Goal: Communication & Community: Answer question/provide support

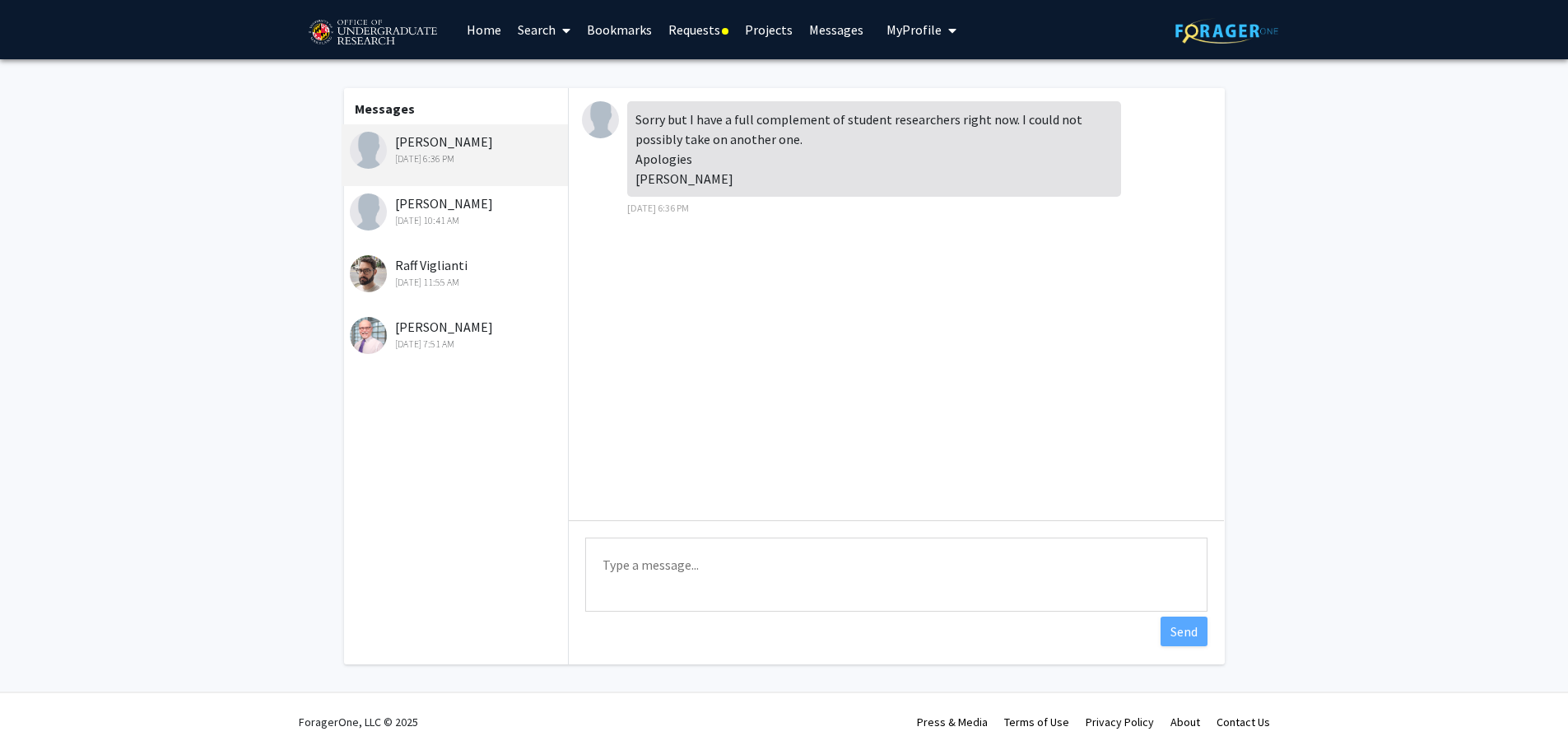
click at [502, 167] on div "[DATE] 6:36 PM" at bounding box center [457, 159] width 215 height 15
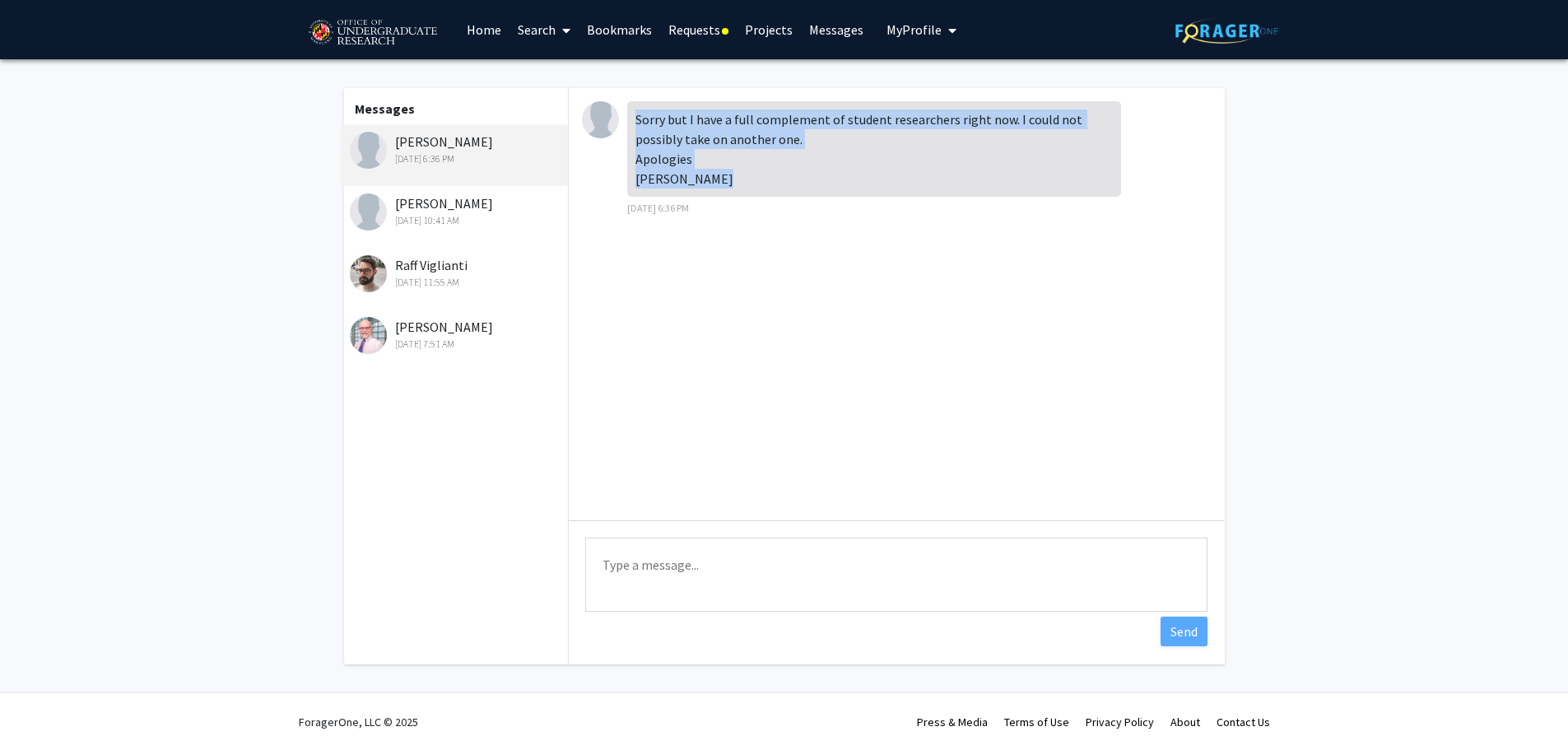
drag, startPoint x: 636, startPoint y: 119, endPoint x: 707, endPoint y: 181, distance: 94.3
click at [707, 181] on div "Sorry but I have a full complement of student researchers right now. I could no…" at bounding box center [874, 148] width 494 height 95
copy div "Sorry but I have a full complement of student researchers right now. I could no…"
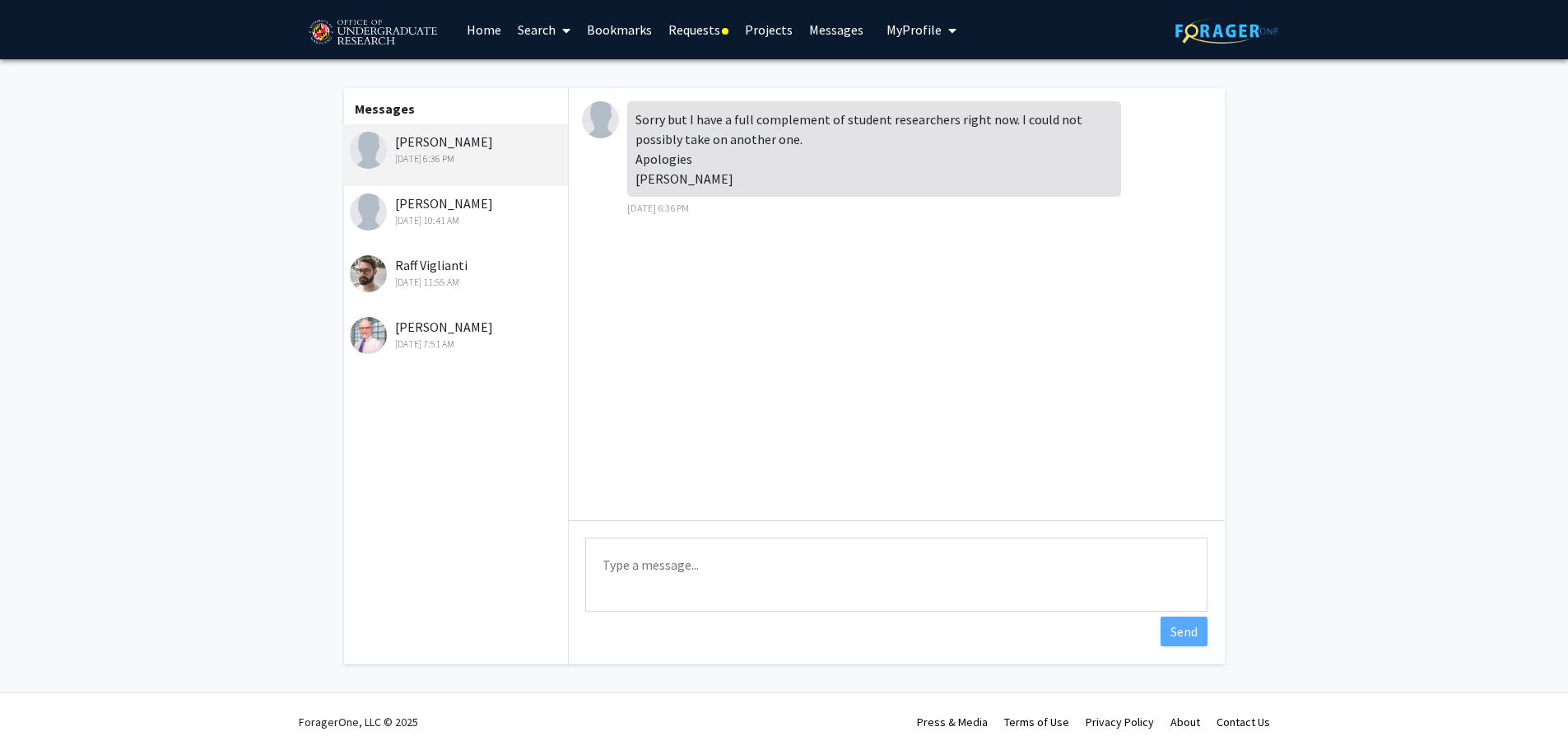
click at [756, 199] on div "Sorry but I have a full complement of student researchers right now. I could no…" at bounding box center [874, 159] width 494 height 115
click at [707, 575] on textarea "Type a message" at bounding box center [896, 574] width 623 height 74
paste textarea "Dear [PERSON_NAME], Thank you for taking the time to respond. I completely unde…"
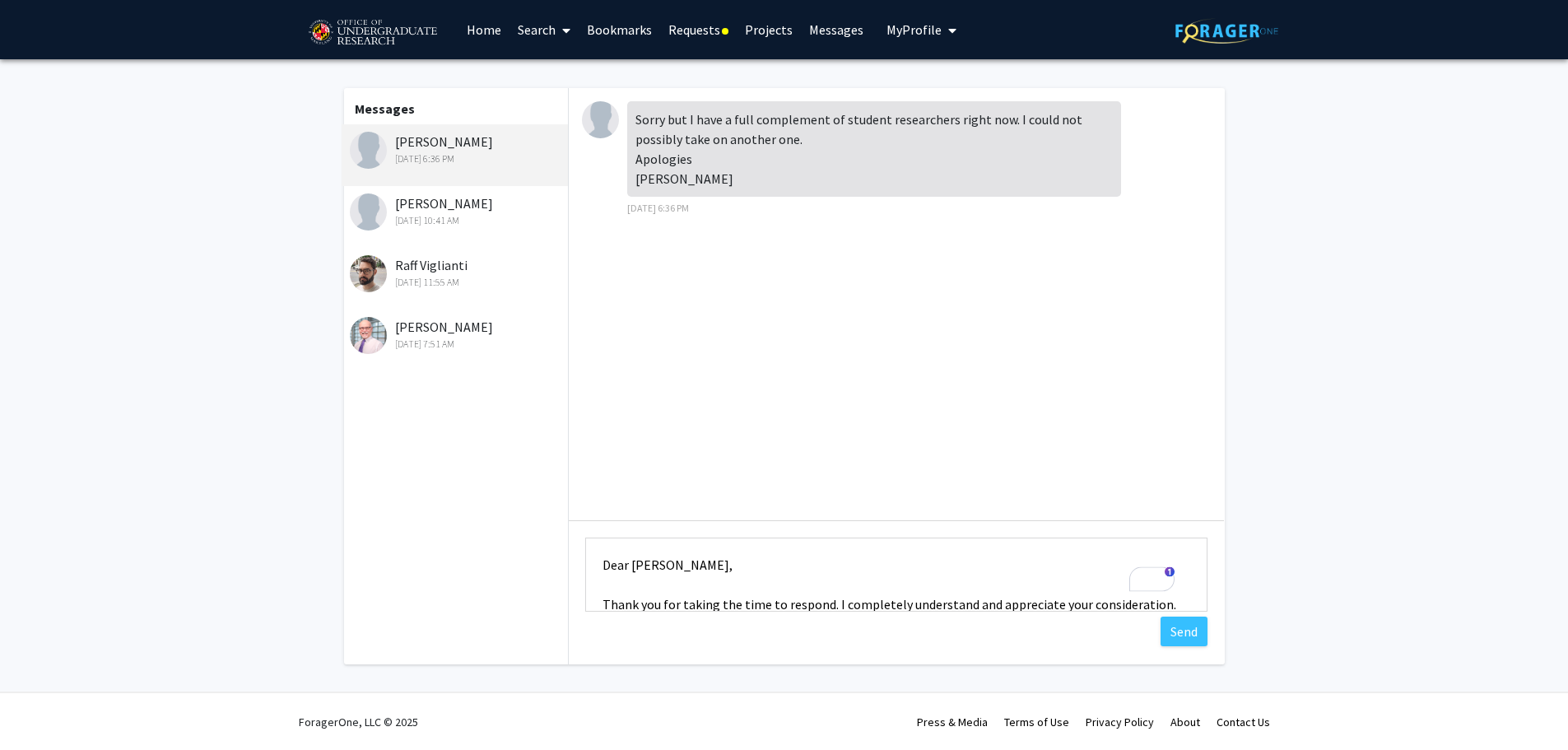
drag, startPoint x: 631, startPoint y: 564, endPoint x: 595, endPoint y: 568, distance: 36.2
click at [595, 568] on textarea "Dear [PERSON_NAME], Thank you for taking the time to respond. I completely unde…" at bounding box center [896, 574] width 623 height 74
drag, startPoint x: 809, startPoint y: 570, endPoint x: 566, endPoint y: 573, distance: 243.0
click at [568, 572] on div "Messages [PERSON_NAME] [DATE] 6:36 PM [PERSON_NAME] [DATE] 10:41 AM [PERSON_NAM…" at bounding box center [785, 376] width 881 height 576
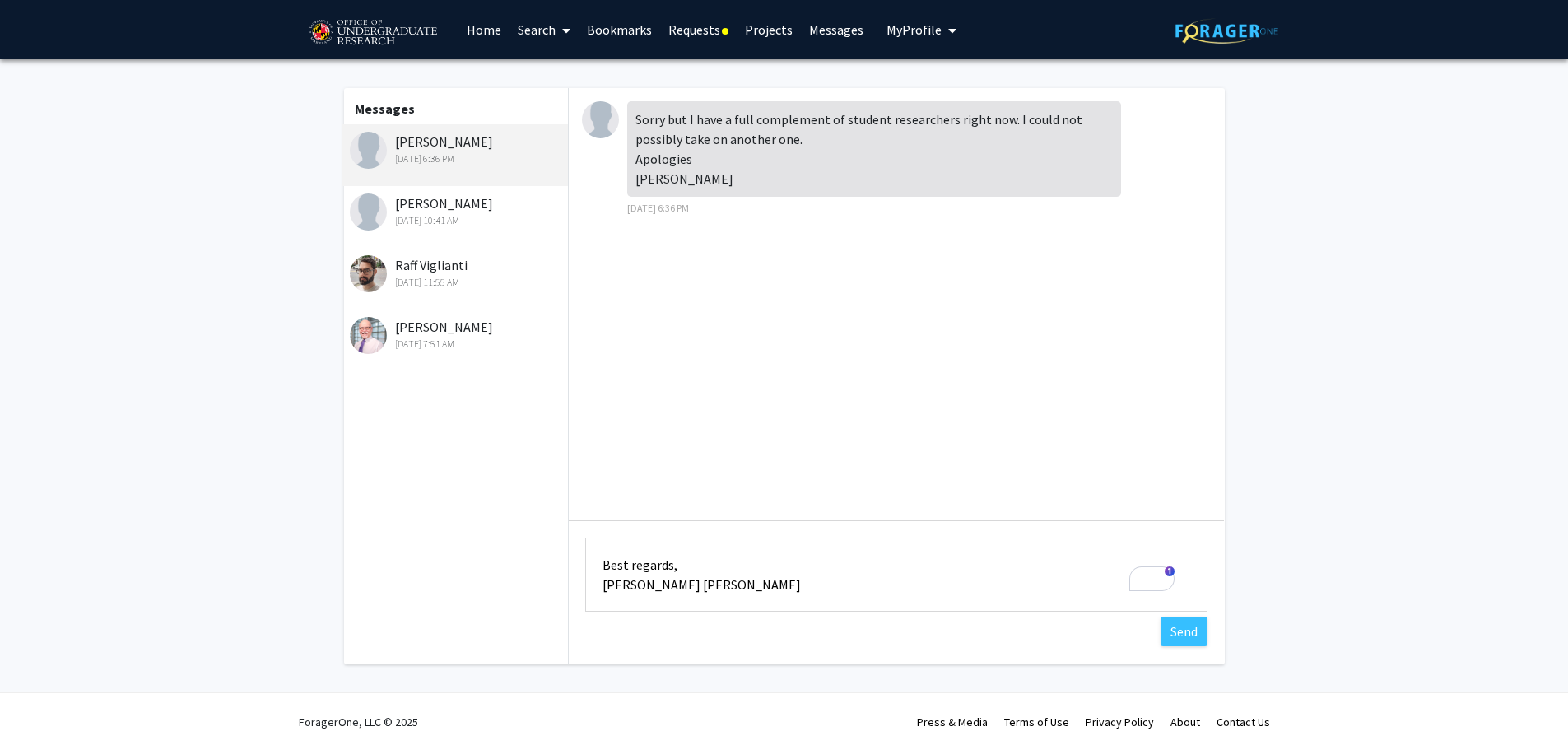
drag, startPoint x: 669, startPoint y: 562, endPoint x: 630, endPoint y: 562, distance: 39.0
click at [630, 562] on textarea "Thank you for taking the time to respond. I completely understand and appreciat…" at bounding box center [896, 574] width 623 height 74
drag, startPoint x: 661, startPoint y: 590, endPoint x: 776, endPoint y: 584, distance: 115.2
click at [776, 584] on textarea "Thank you for taking the time to respond. I completely understand and appreciat…" at bounding box center [896, 574] width 623 height 74
type textarea "Thank you for taking the time to respond. I completely understand and appreciat…"
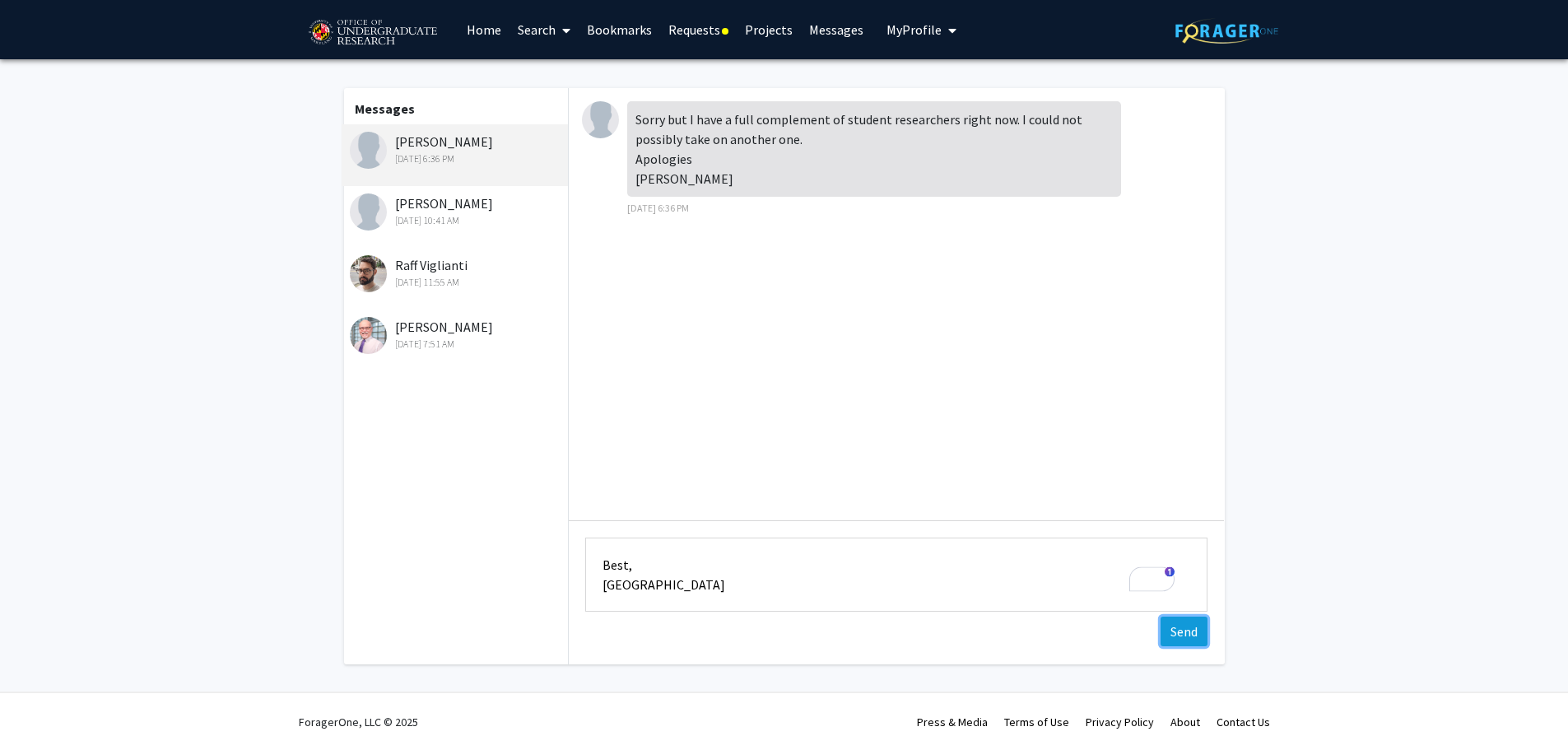
click at [1170, 629] on button "Send" at bounding box center [1184, 631] width 47 height 30
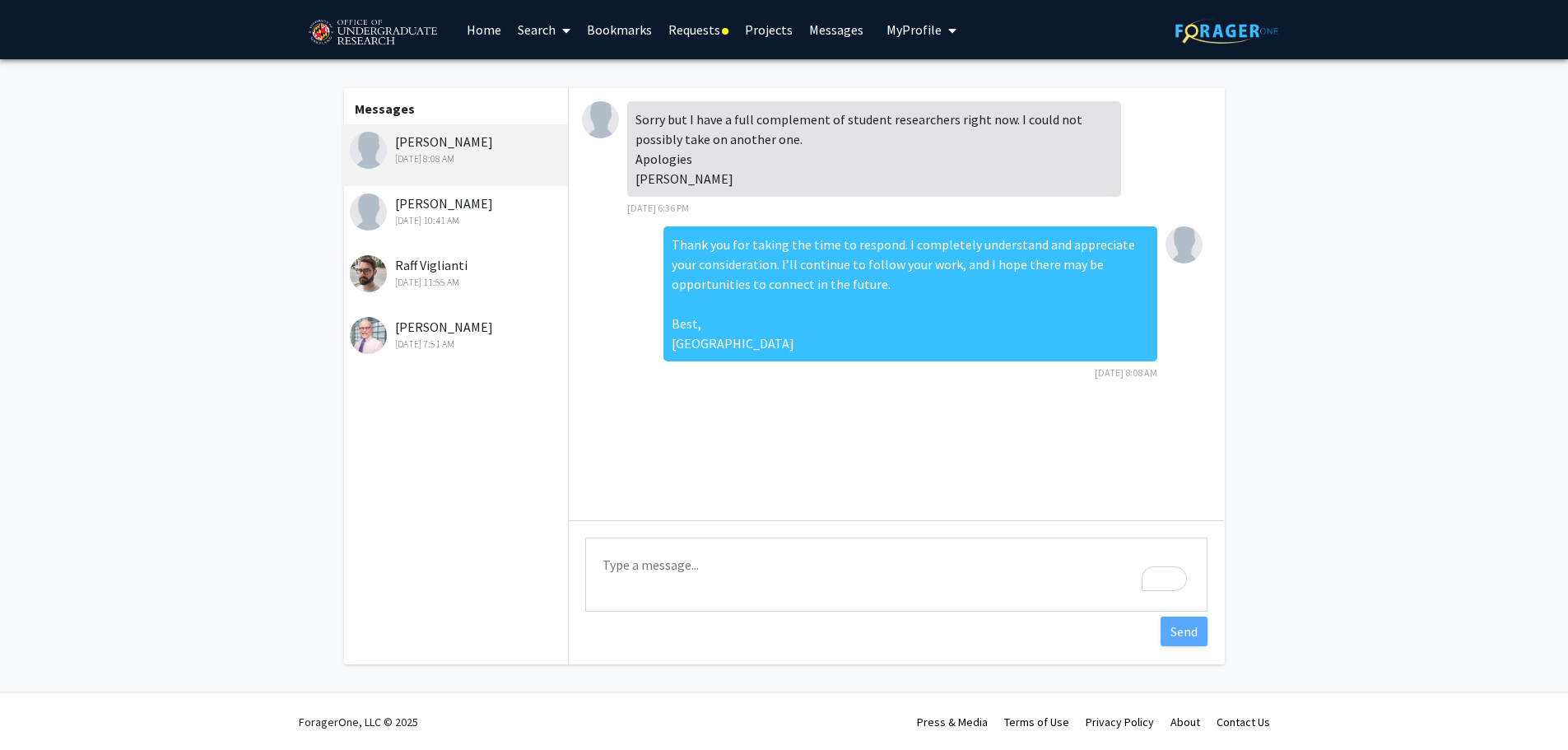
click at [480, 200] on div "[PERSON_NAME] [DATE] 10:41 AM" at bounding box center [457, 211] width 215 height 35
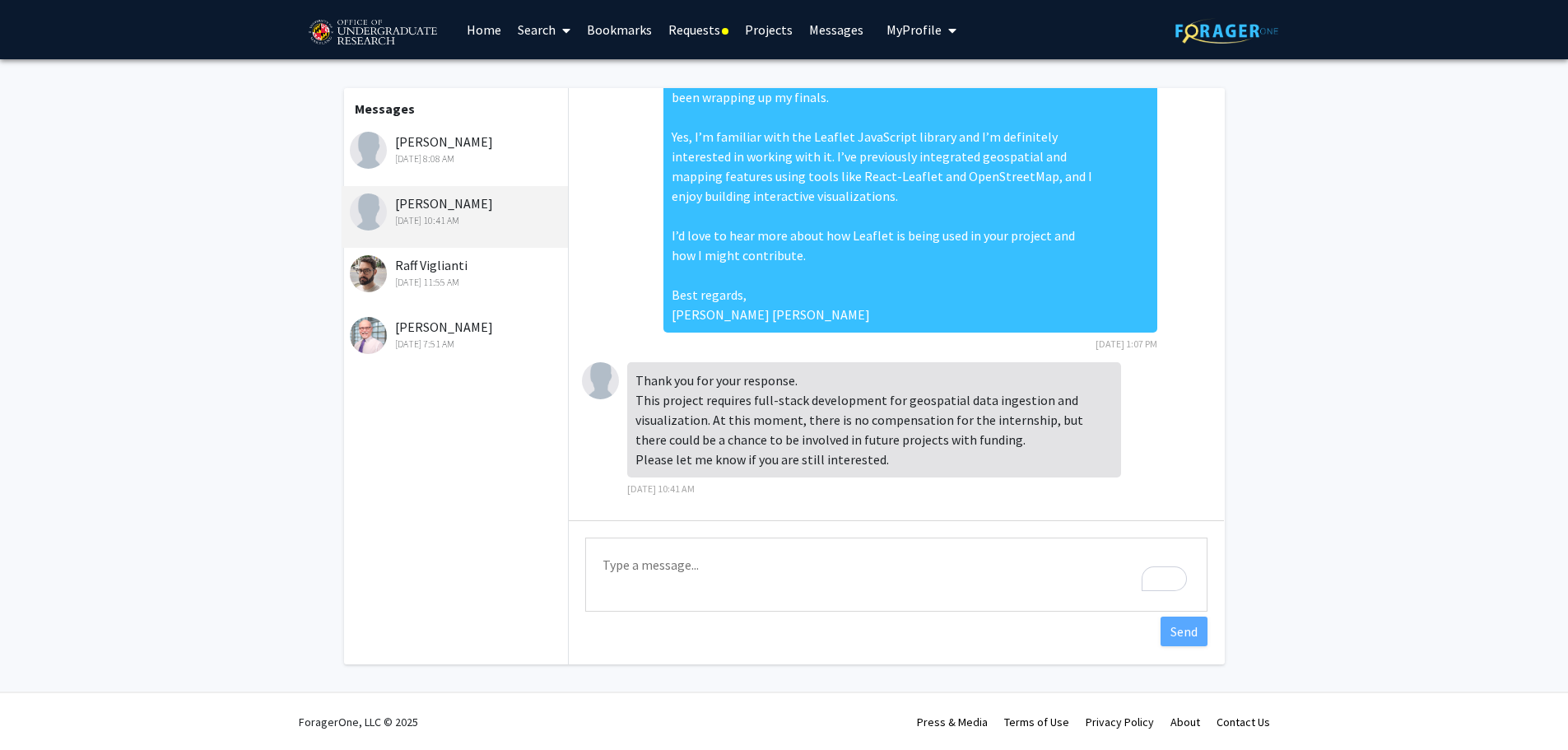
click at [441, 270] on div "Raff Viglianti [DATE] 11:55 AM" at bounding box center [457, 273] width 215 height 35
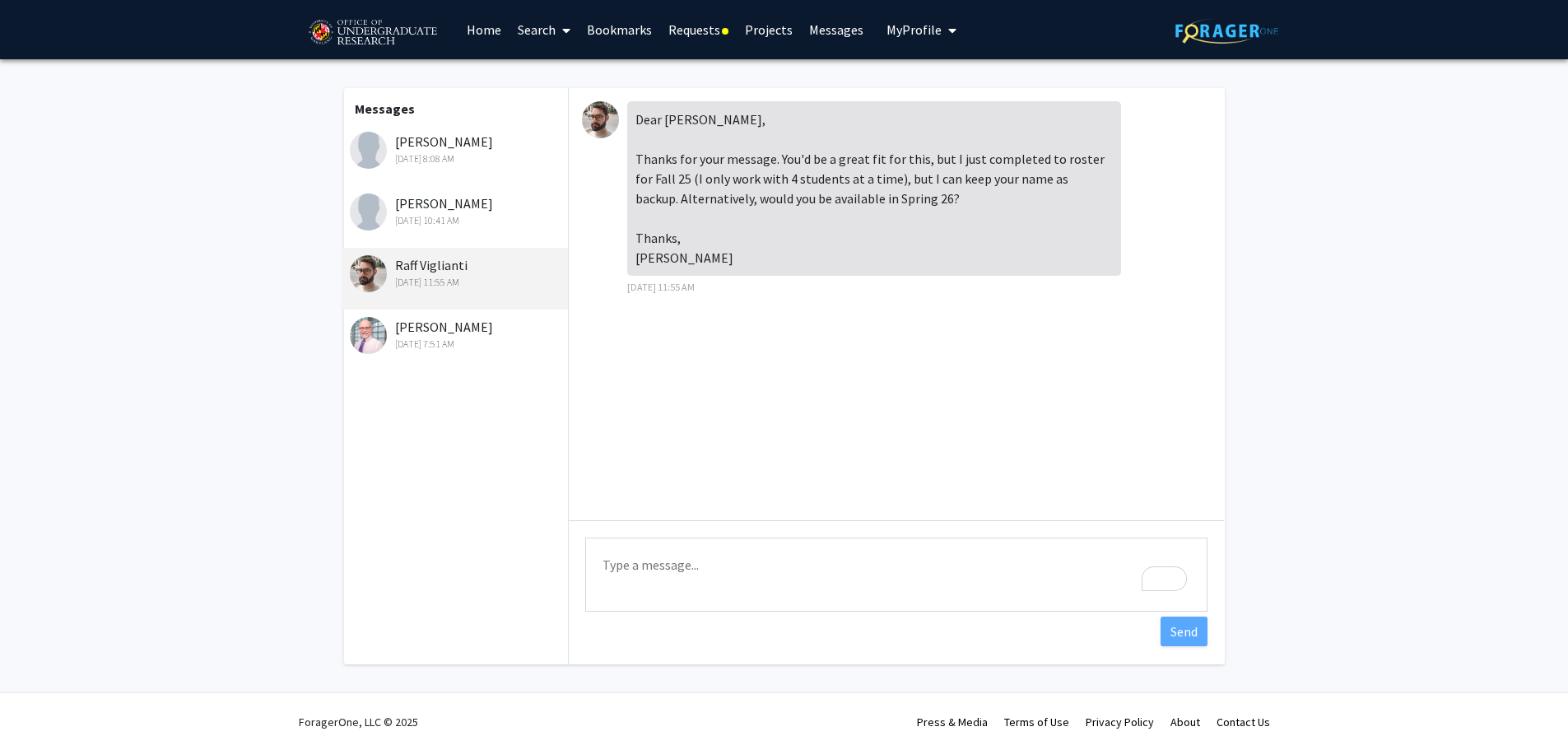
click at [442, 322] on div "[PERSON_NAME] [DATE] 7:51 AM" at bounding box center [457, 334] width 215 height 35
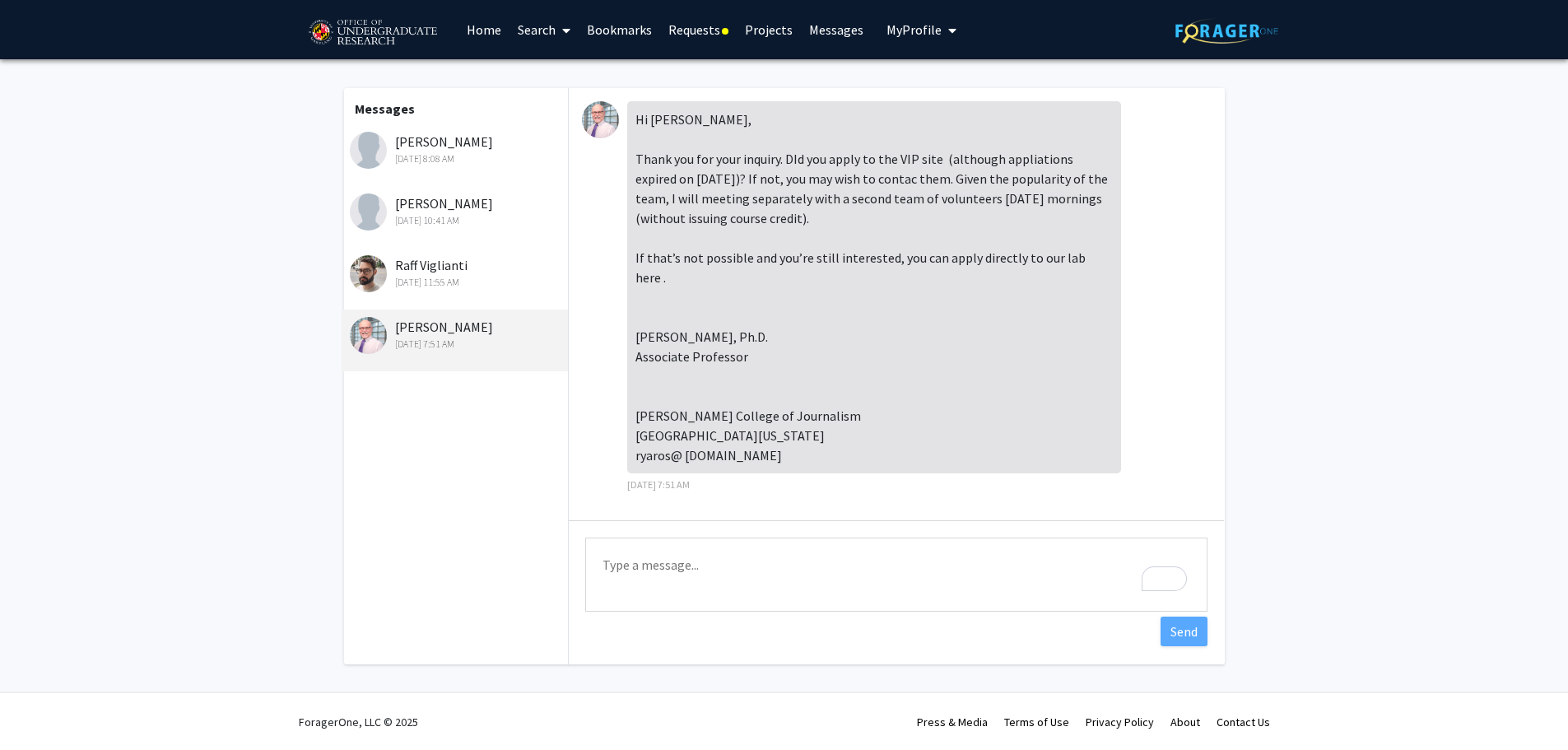
click at [453, 279] on div "[DATE] 11:55 AM" at bounding box center [457, 282] width 215 height 15
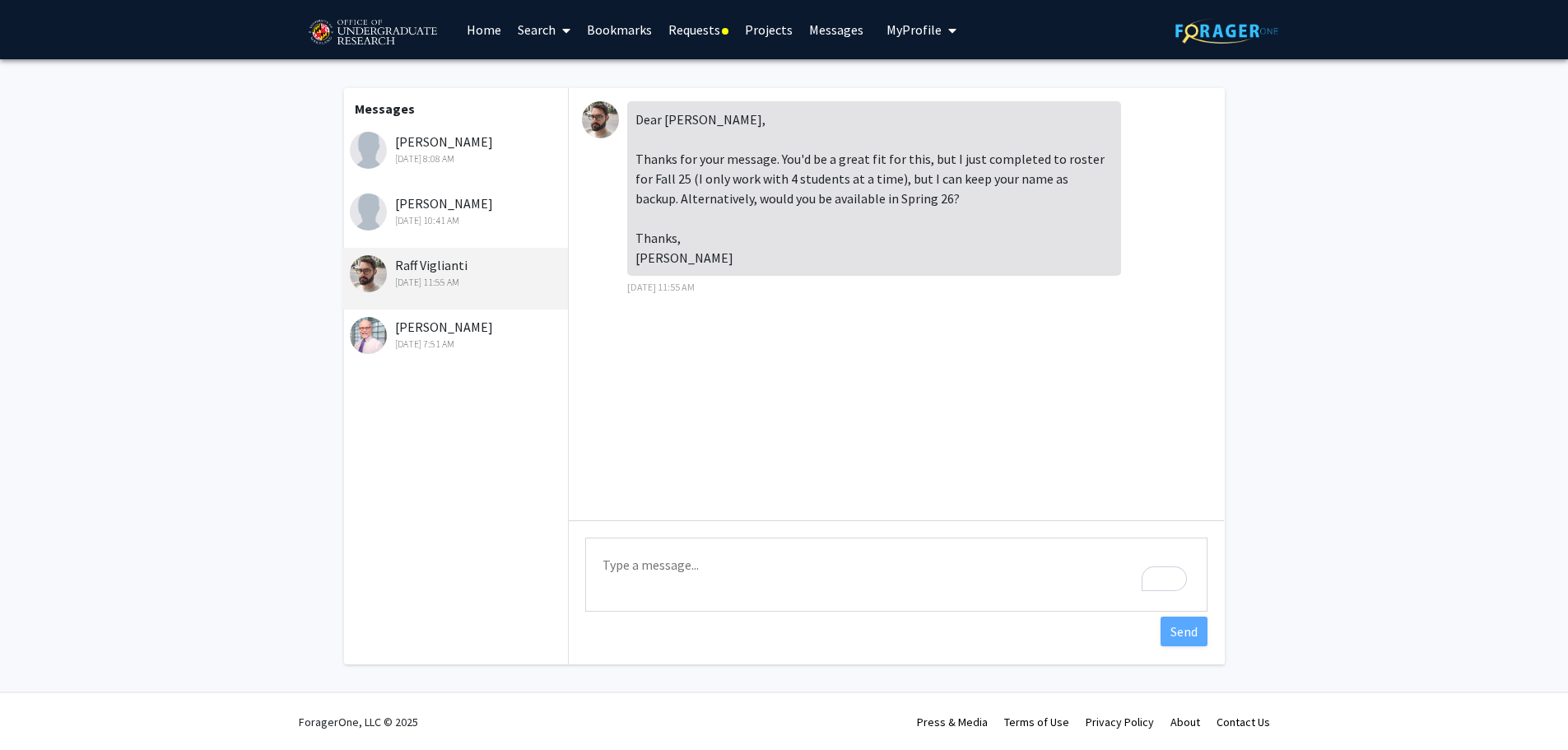
click at [472, 235] on div "[PERSON_NAME] [DATE] 10:41 AM" at bounding box center [455, 216] width 228 height 62
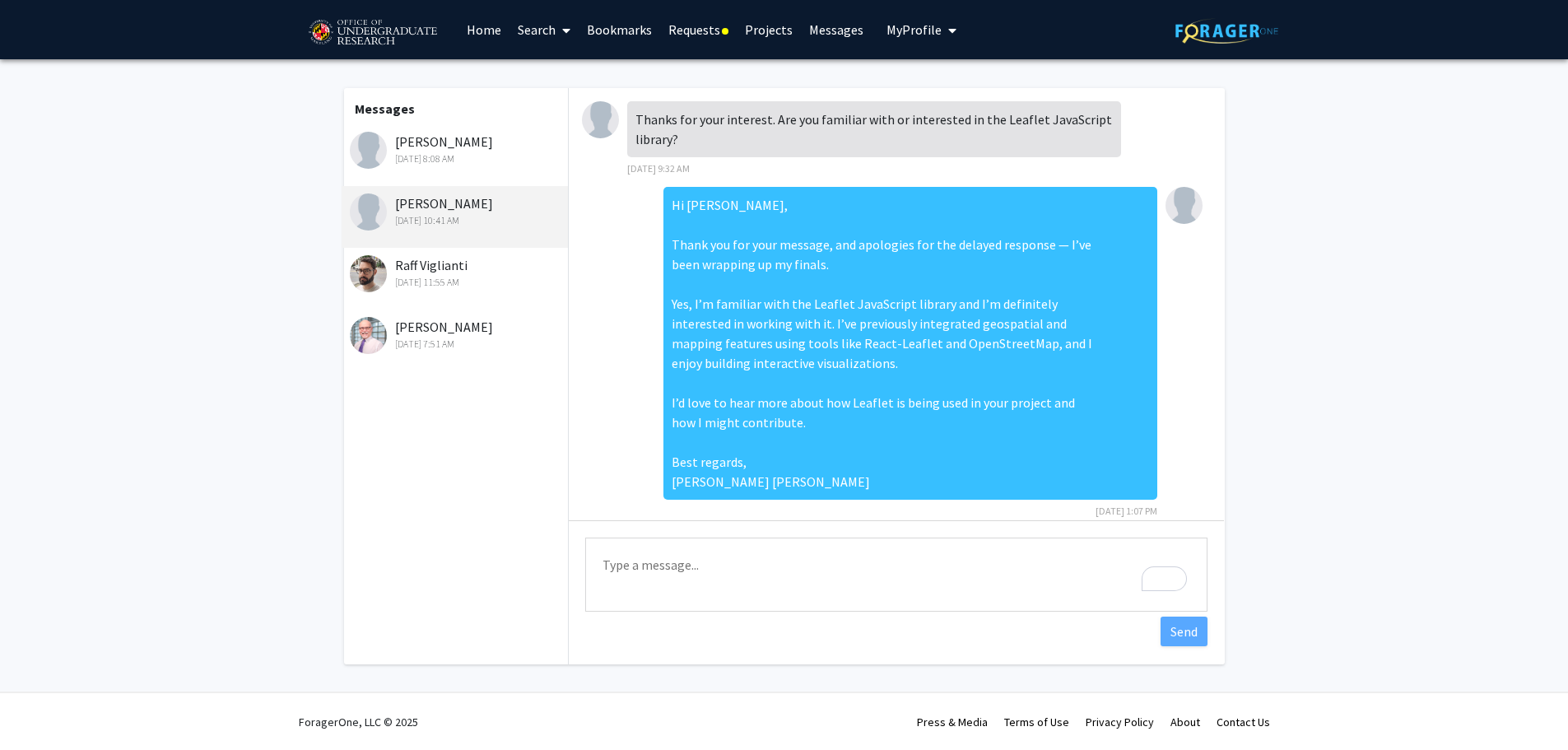
scroll to position [167, 0]
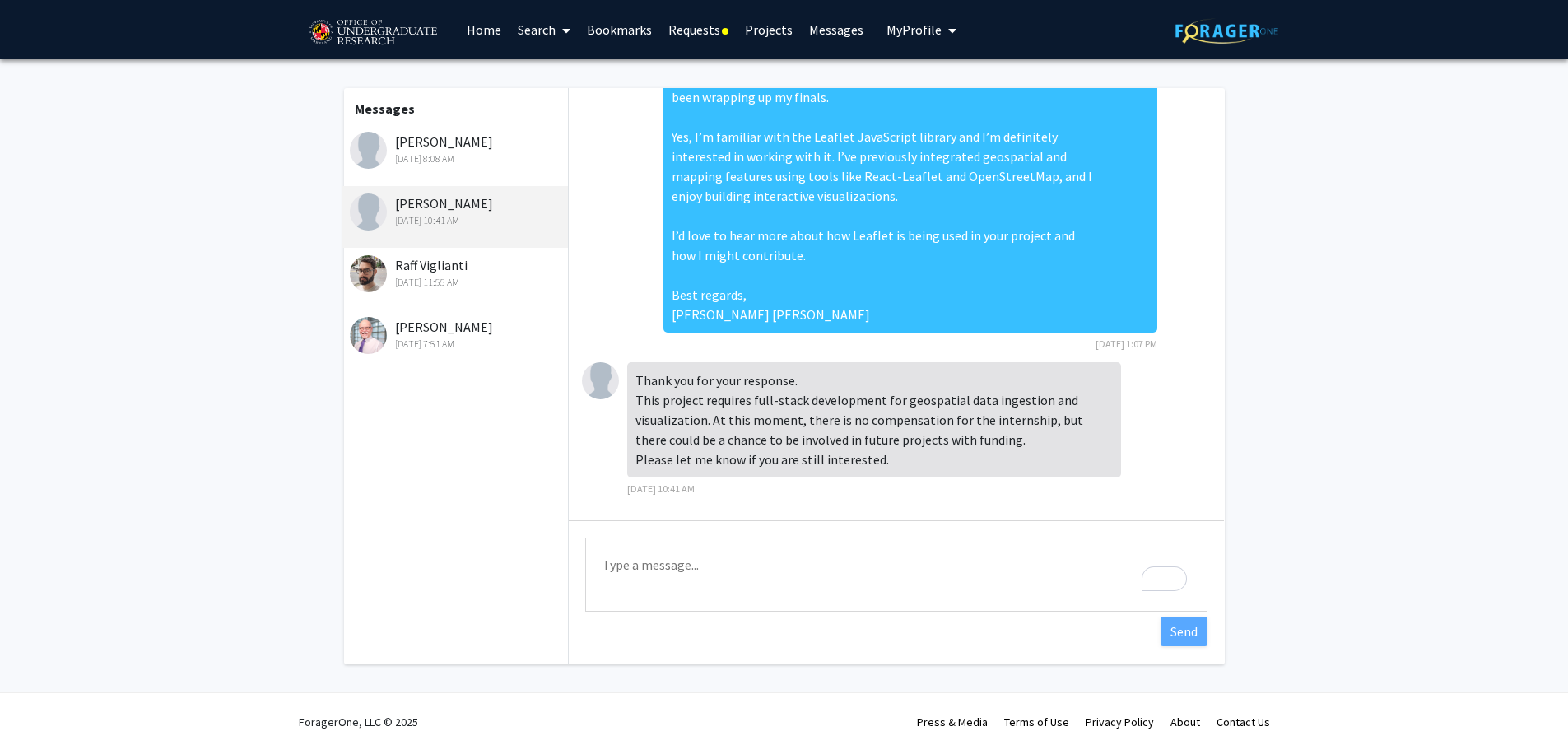
click at [465, 263] on div "Raff Viglianti [DATE] 11:55 AM" at bounding box center [457, 273] width 215 height 35
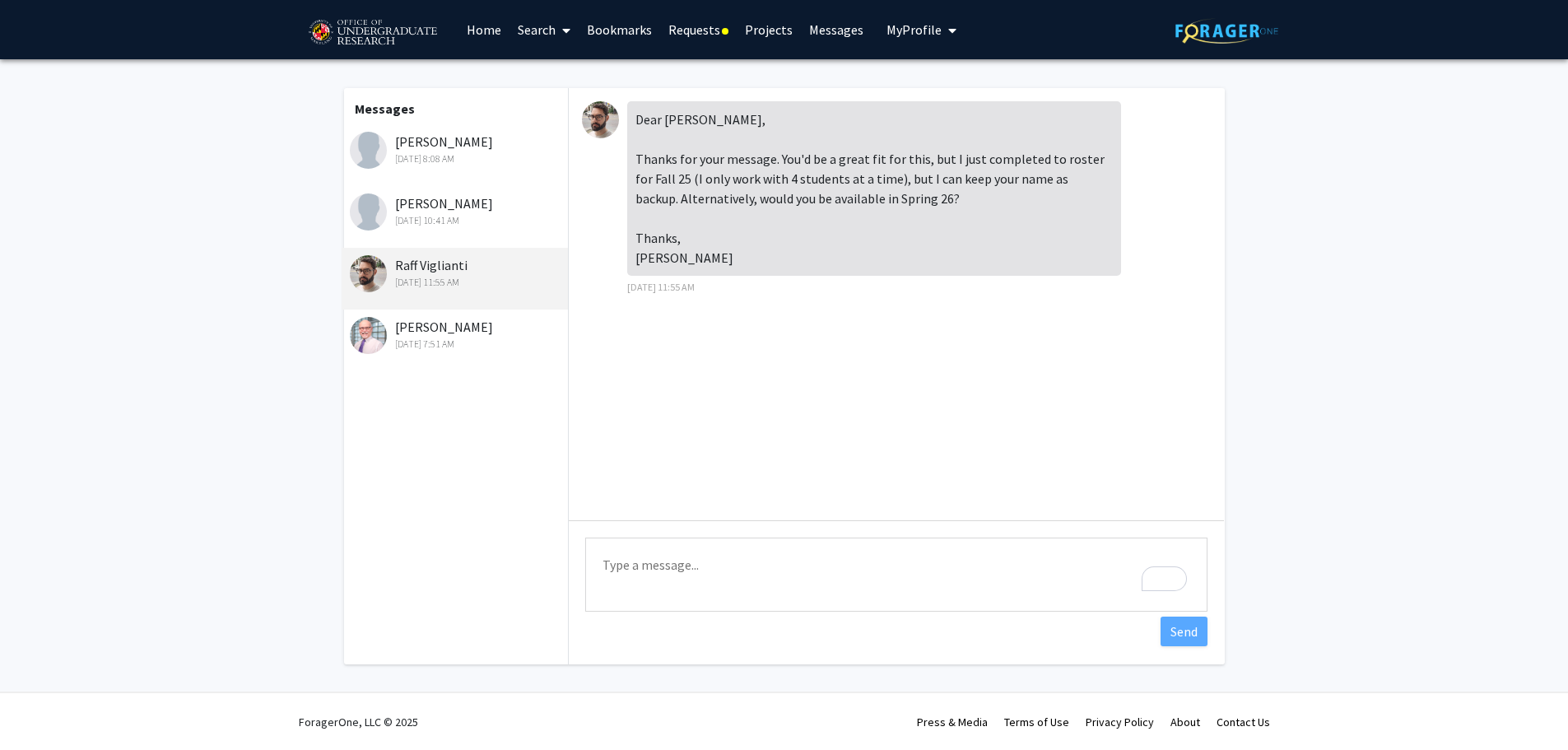
scroll to position [0, 0]
drag, startPoint x: 631, startPoint y: 112, endPoint x: 730, endPoint y: 312, distance: 223.2
click at [730, 312] on div "Dear [PERSON_NAME], Thanks for your message. You'd be a great fit for this, but…" at bounding box center [896, 304] width 655 height 433
copy div "Dear [PERSON_NAME], Thanks for your message. You'd be a great fit for this, but…"
click at [730, 312] on div "Dear [PERSON_NAME], Thanks for your message. You'd be a great fit for this, but…" at bounding box center [896, 304] width 655 height 433
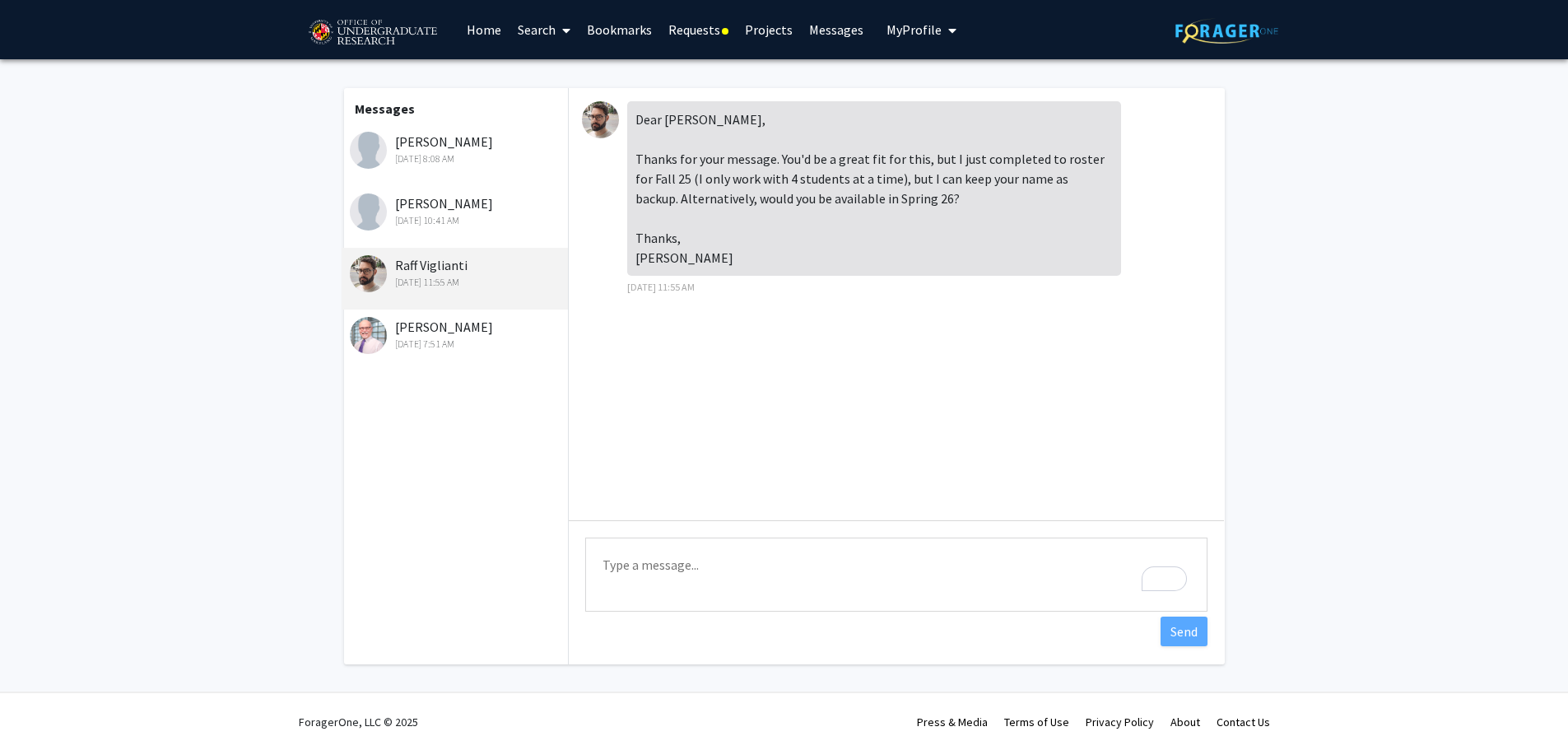
click at [722, 33] on span at bounding box center [726, 31] width 7 height 7
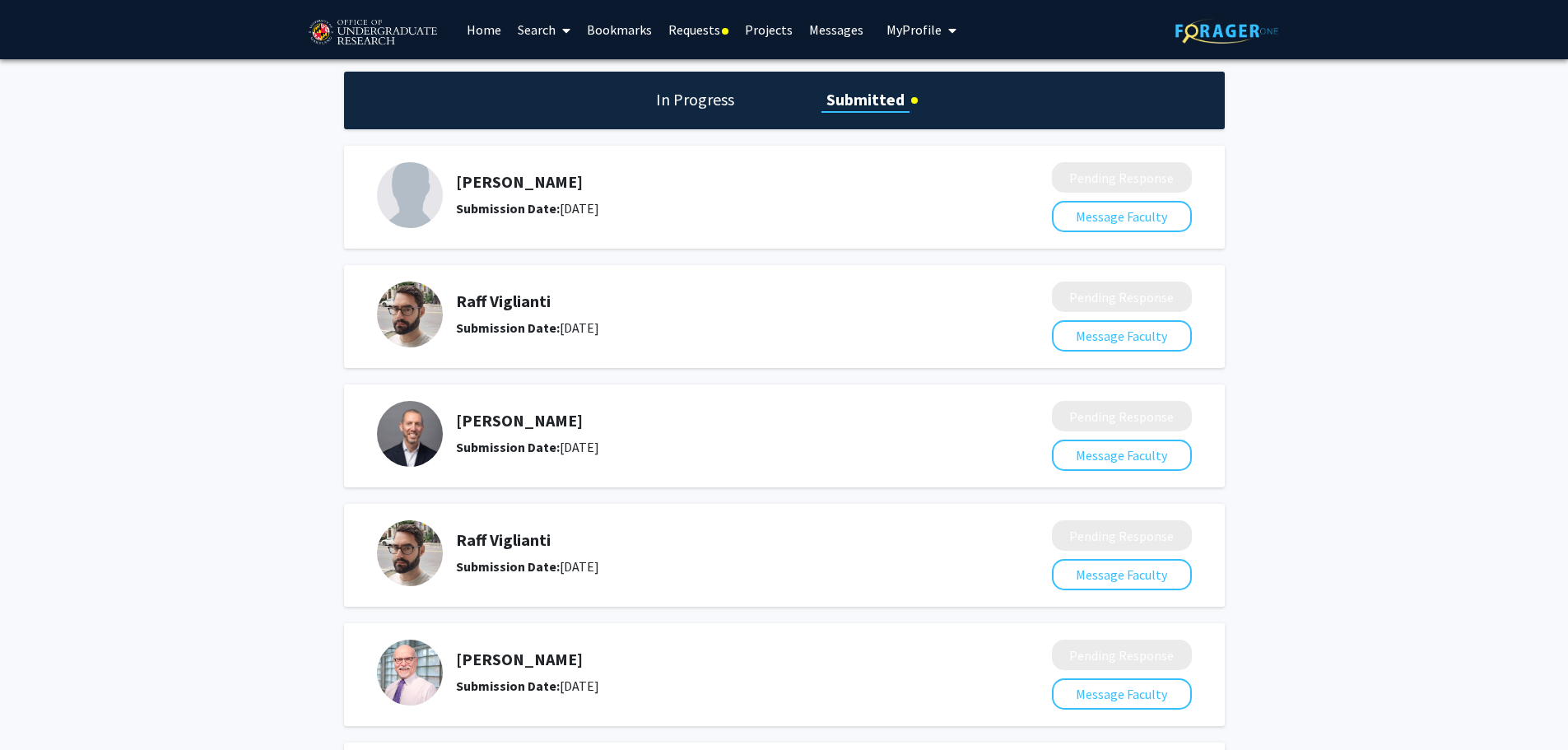
click at [748, 22] on link "Projects" at bounding box center [769, 30] width 65 height 58
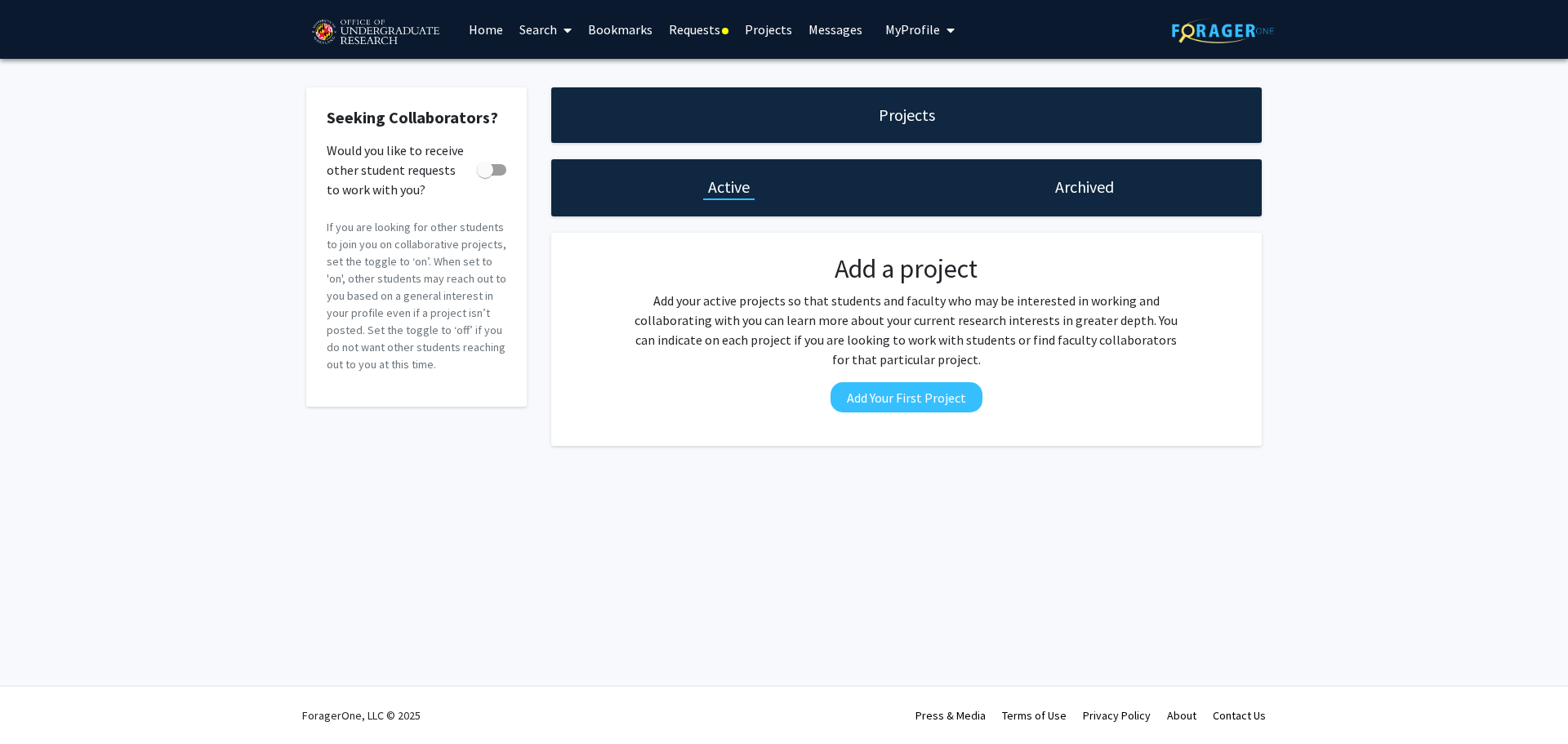
click at [479, 22] on link "Home" at bounding box center [485, 29] width 51 height 57
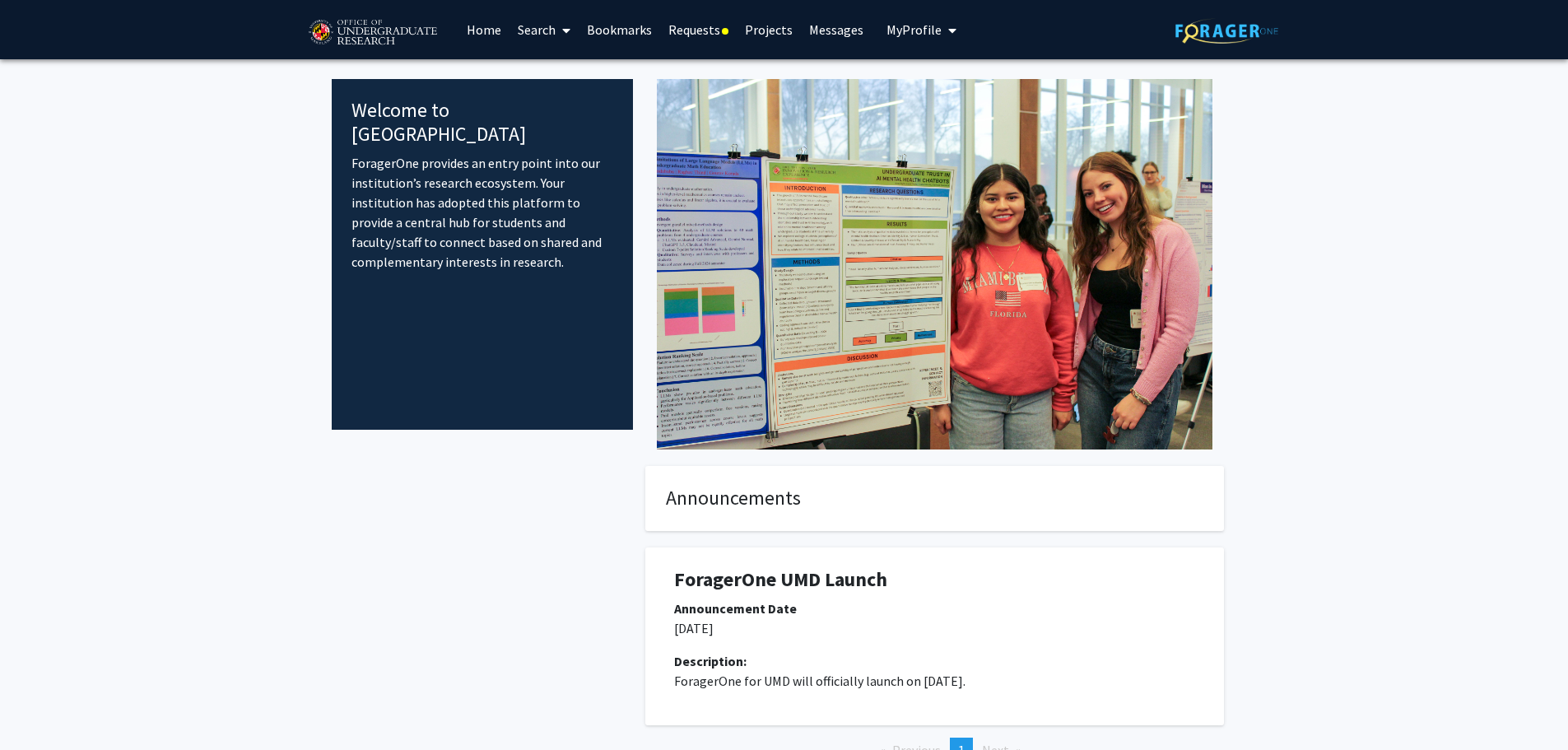
click at [550, 24] on link "Search" at bounding box center [543, 30] width 69 height 58
click at [545, 84] on span "Faculty/Staff" at bounding box center [569, 76] width 121 height 33
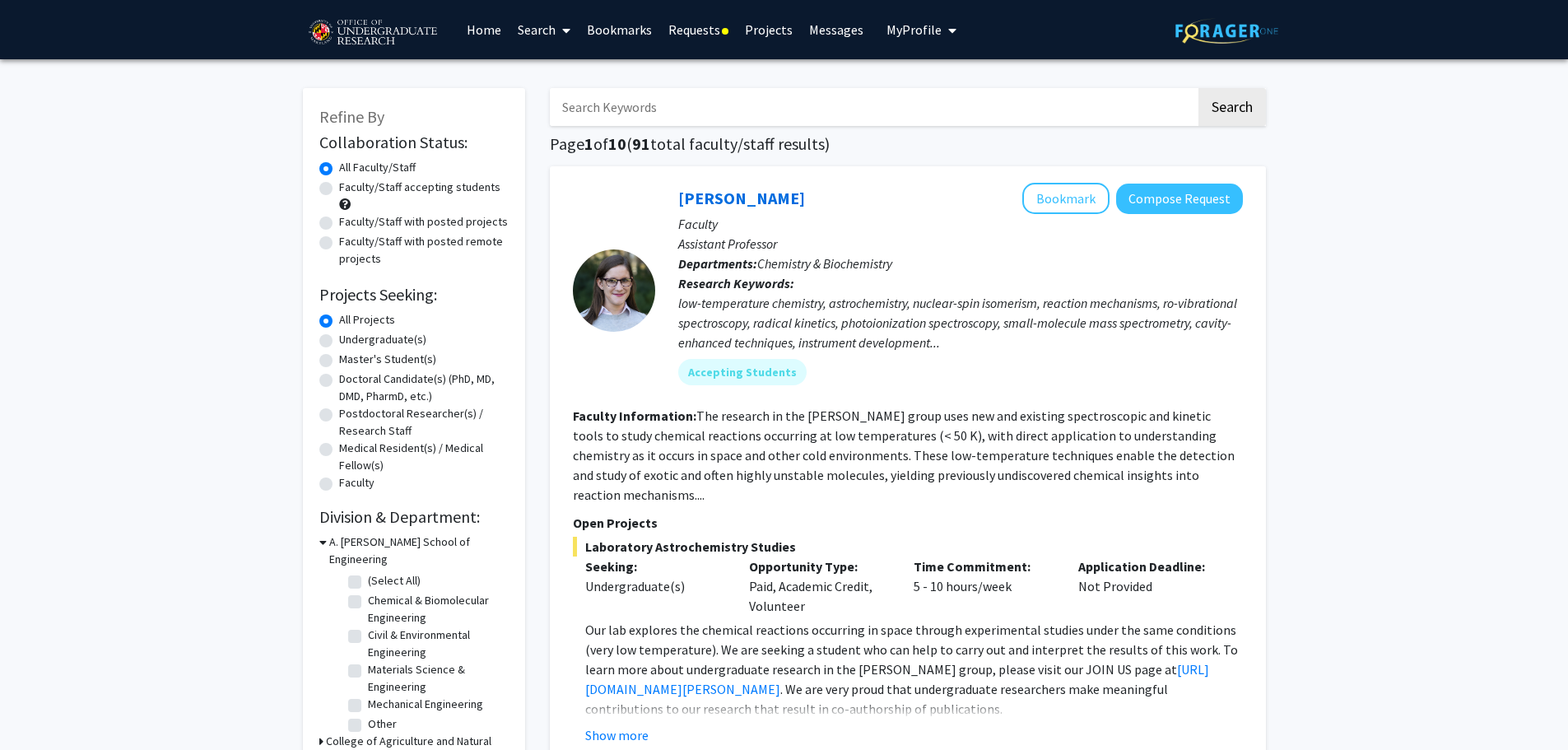
click at [617, 112] on input "Search Keywords" at bounding box center [873, 106] width 646 height 38
type input "raff"
click at [1198, 88] on button "Search" at bounding box center [1231, 106] width 67 height 38
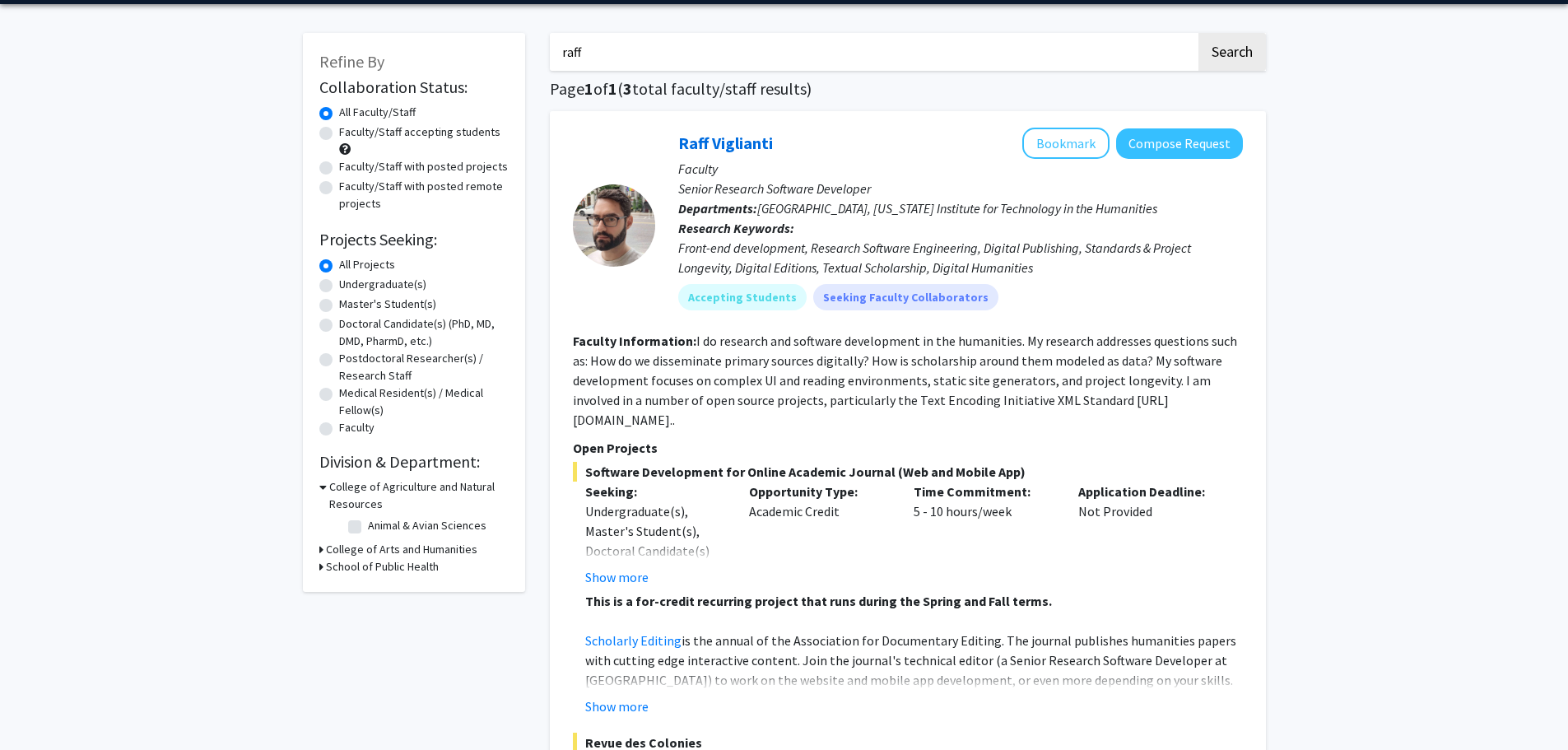
scroll to position [82, 0]
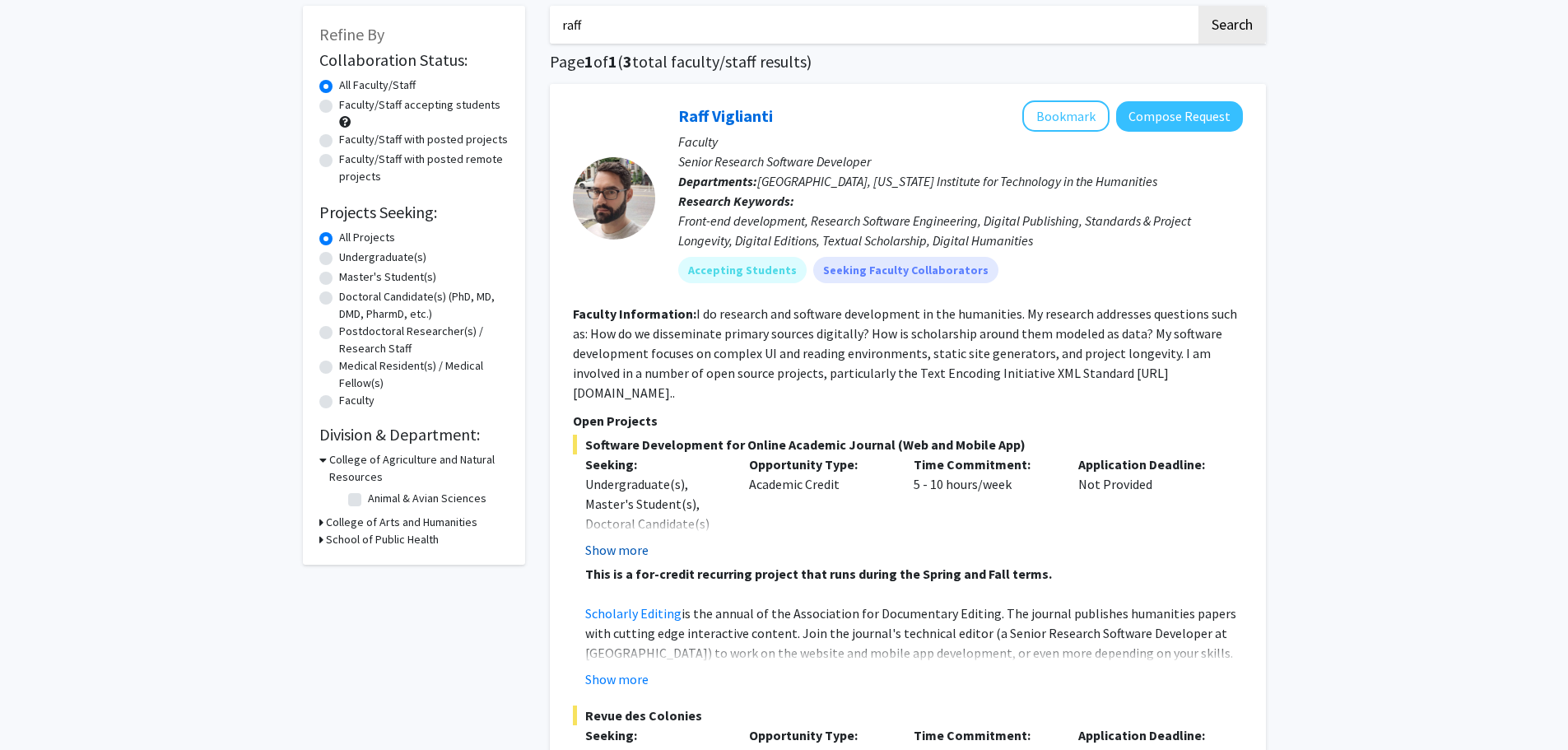
click at [625, 540] on button "Show more" at bounding box center [617, 549] width 64 height 20
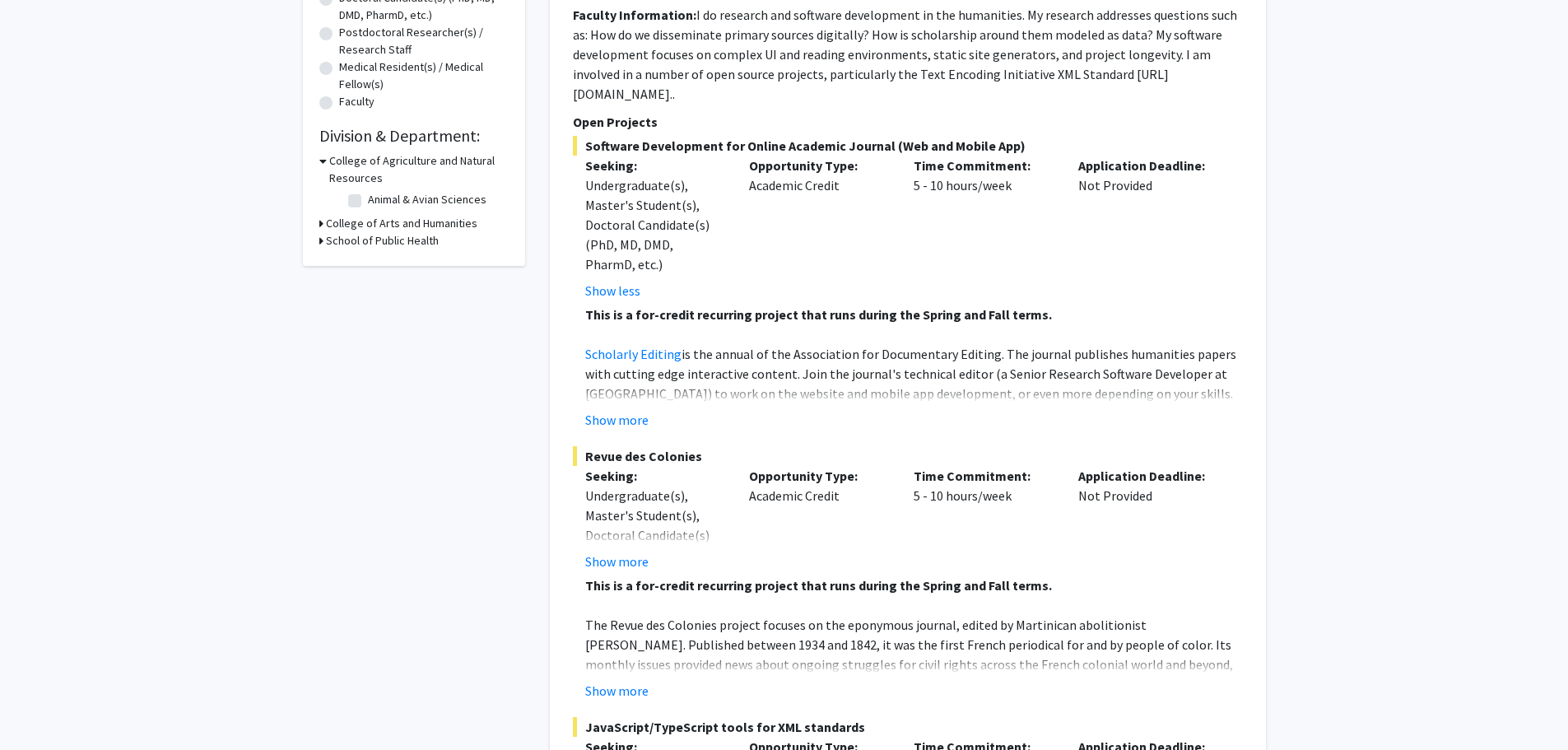
scroll to position [412, 0]
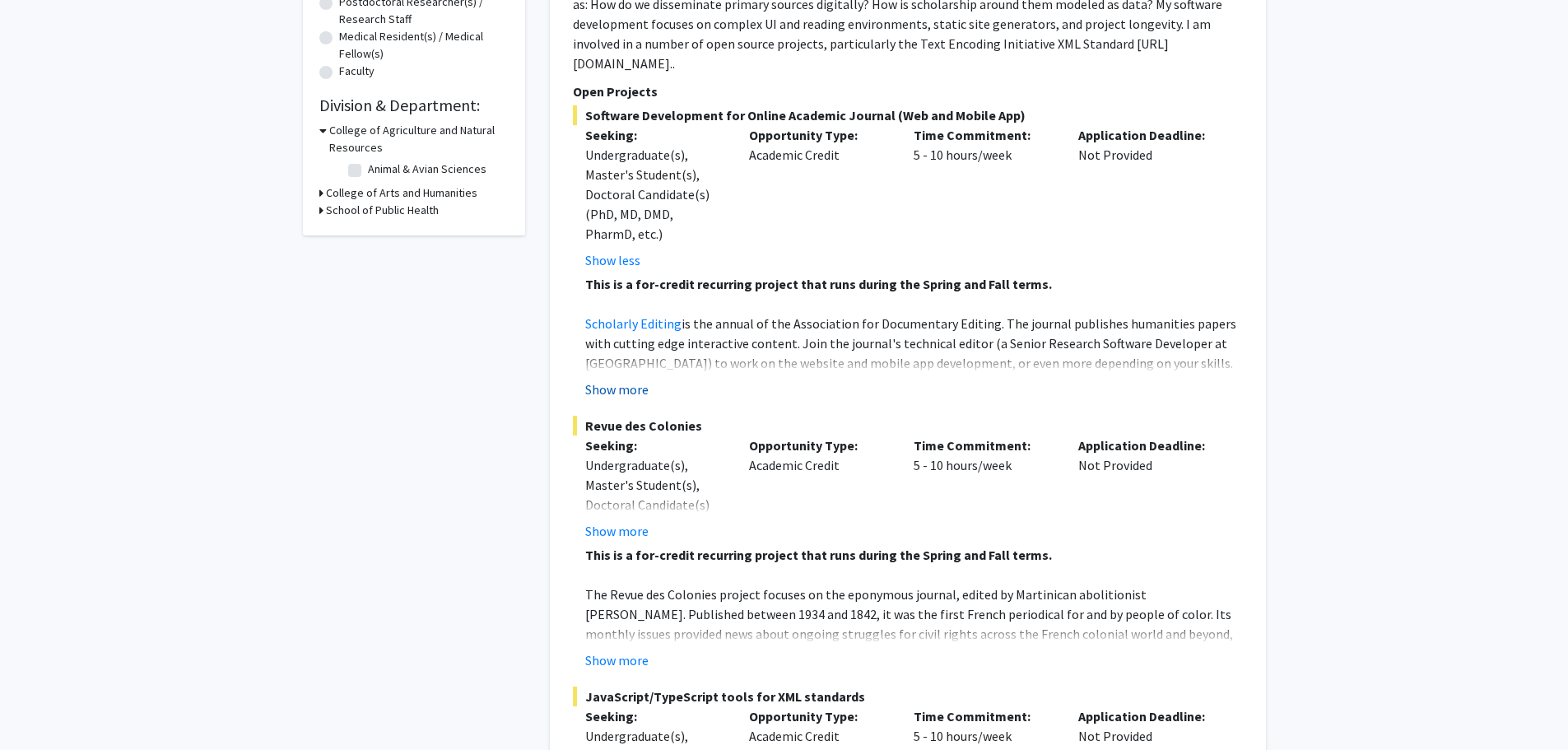
click at [626, 379] on button "Show more" at bounding box center [617, 389] width 64 height 20
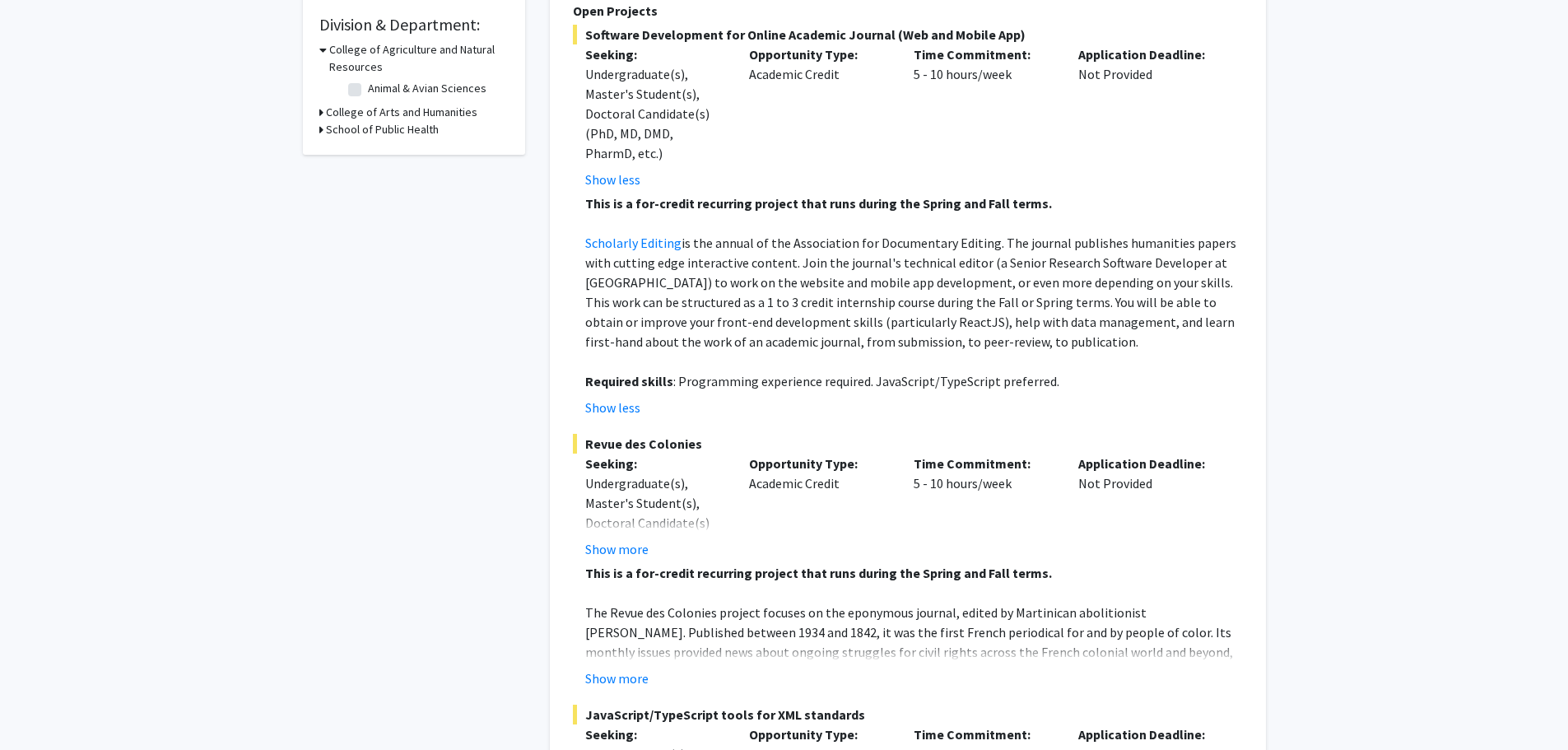
scroll to position [494, 0]
click at [629, 667] on button "Show more" at bounding box center [617, 677] width 64 height 20
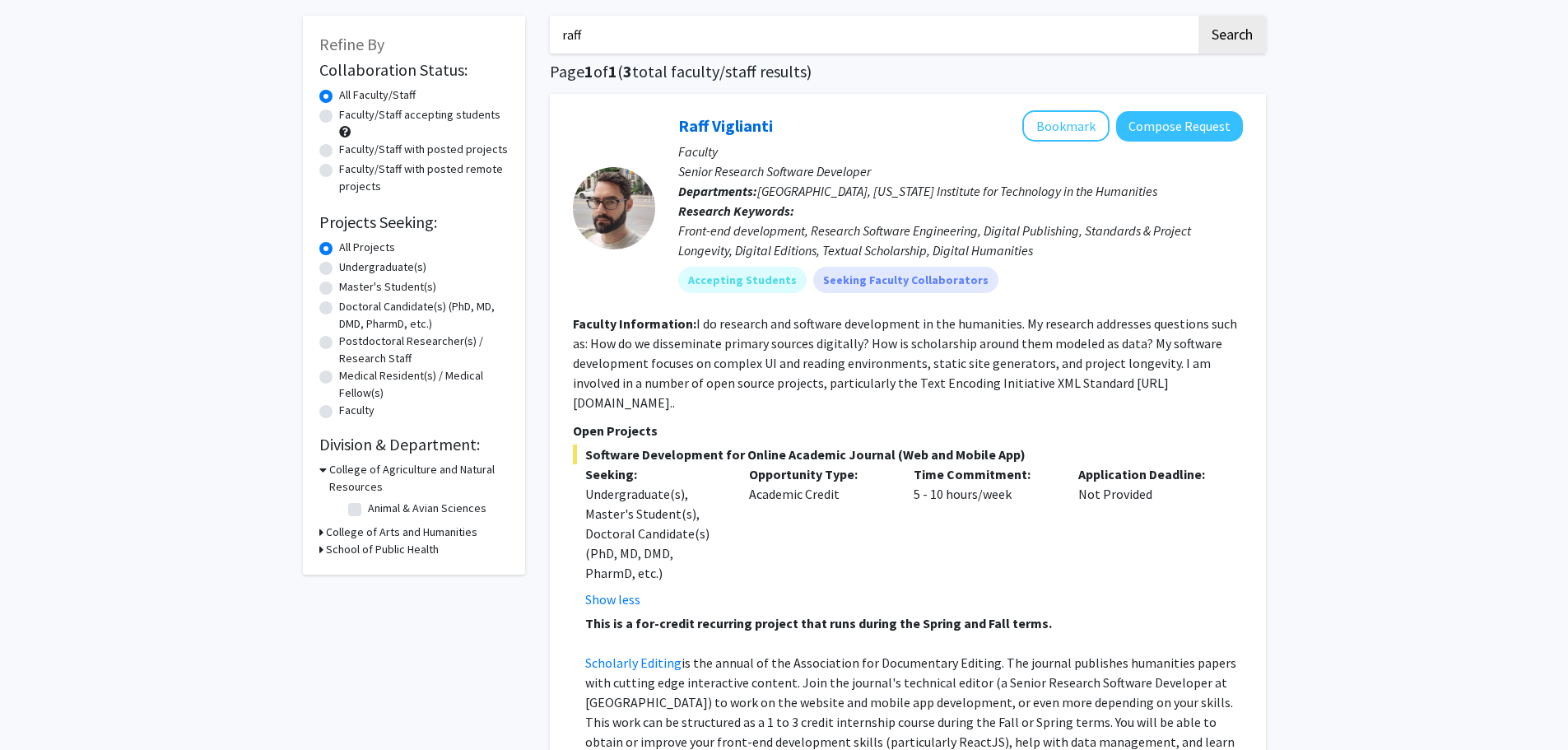
scroll to position [0, 0]
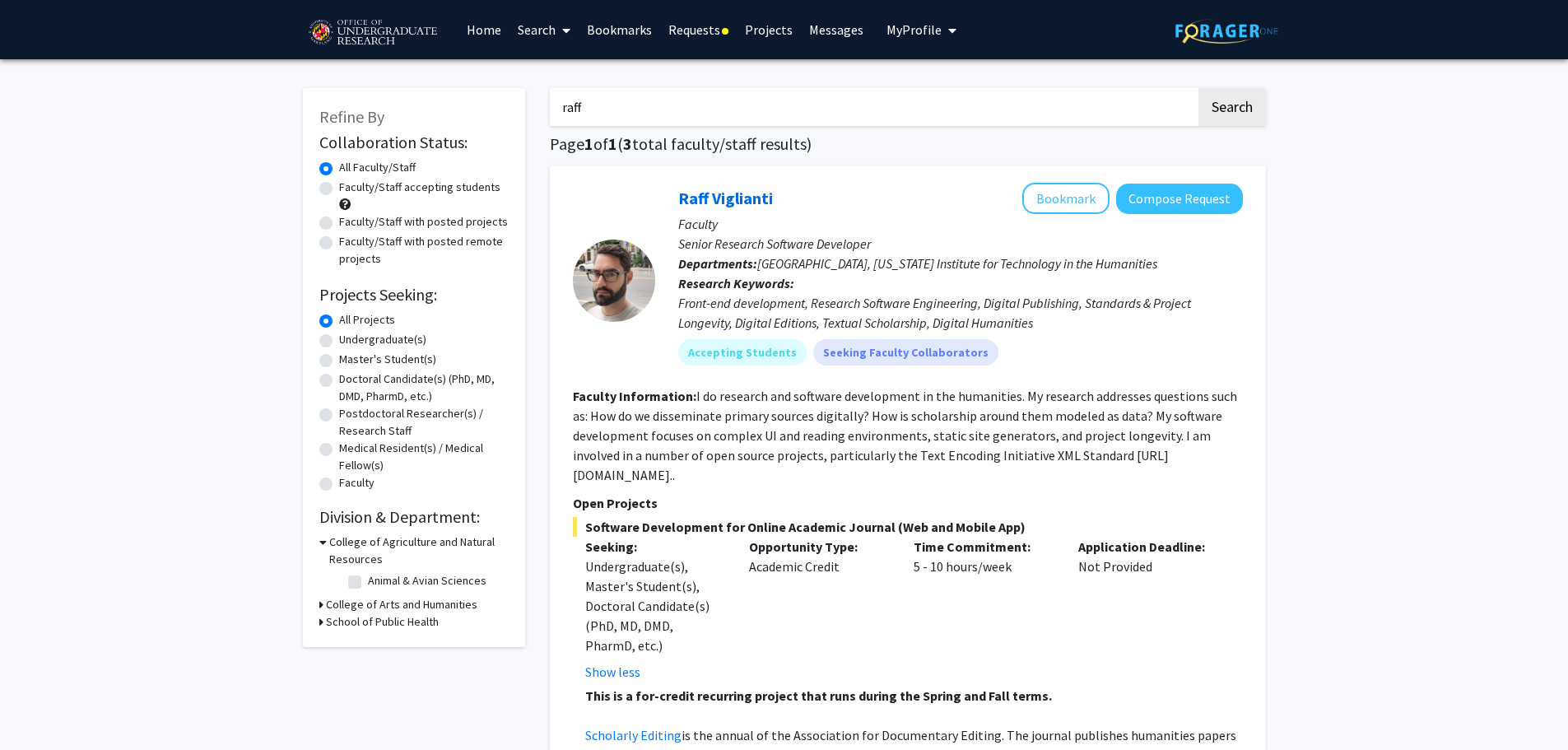
click at [930, 25] on span "My Profile" at bounding box center [914, 30] width 55 height 17
click at [725, 30] on span at bounding box center [726, 31] width 7 height 7
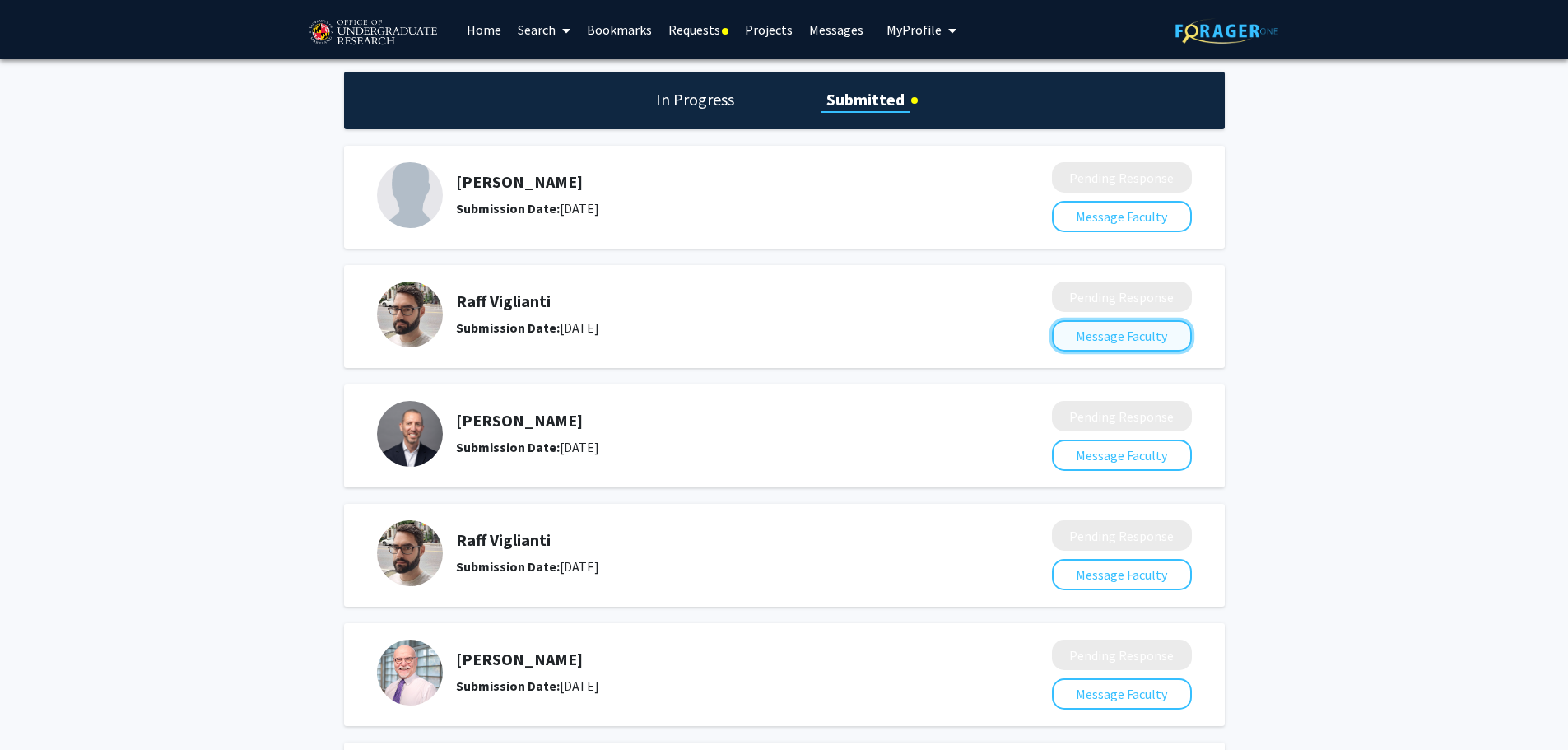
click at [1136, 329] on button "Message Faculty" at bounding box center [1121, 336] width 140 height 31
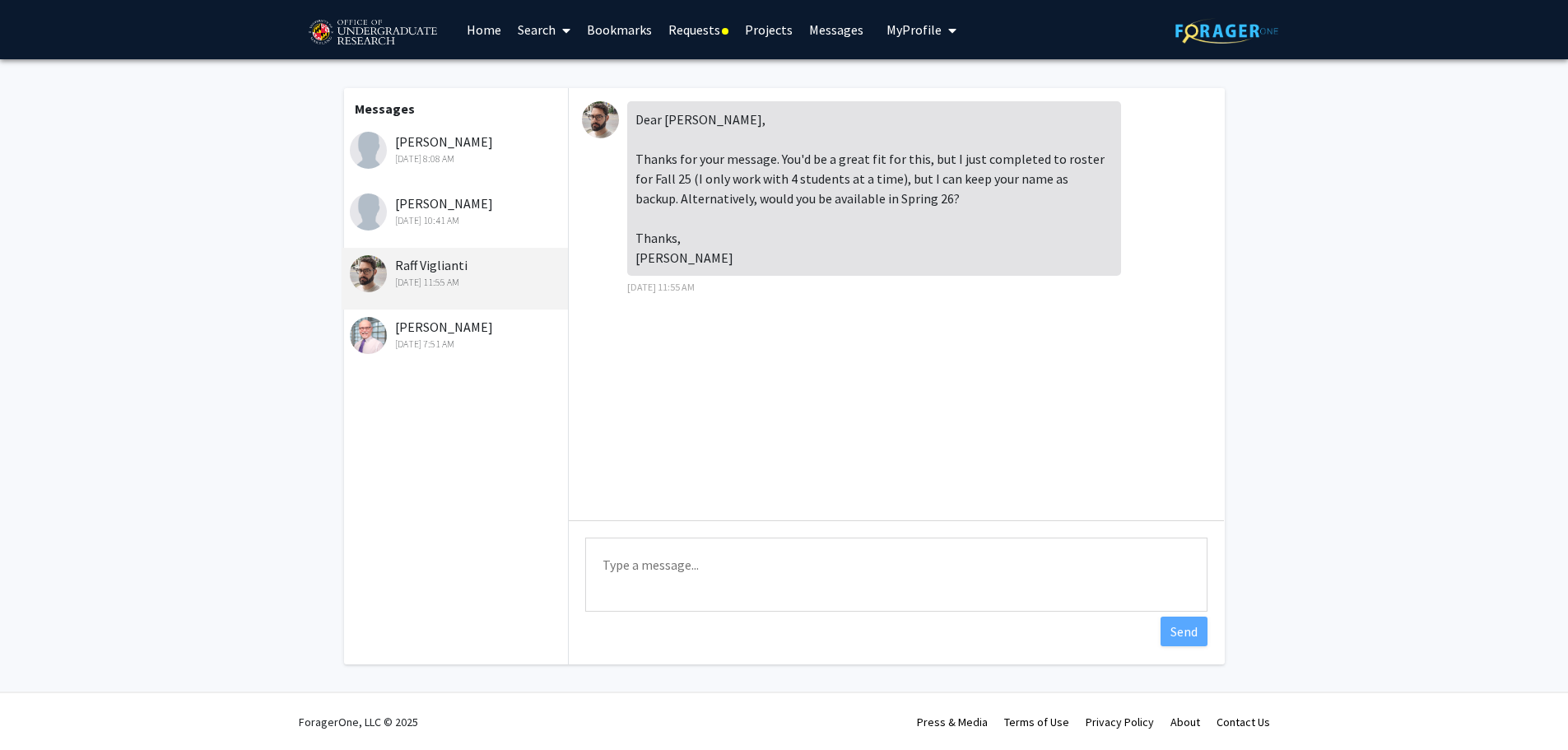
drag, startPoint x: 726, startPoint y: 278, endPoint x: 624, endPoint y: 112, distance: 194.8
click at [624, 112] on div "Dear [PERSON_NAME], Thanks for your message. You'd be a great fit for this, but…" at bounding box center [896, 203] width 629 height 204
copy div "Dear [PERSON_NAME], Thanks for your message. You'd be a great fit for this, but…"
click at [849, 290] on div "Dear [PERSON_NAME], Thanks for your message. You'd be a great fit for this, but…" at bounding box center [874, 198] width 494 height 194
click at [497, 27] on link "Home" at bounding box center [484, 30] width 51 height 58
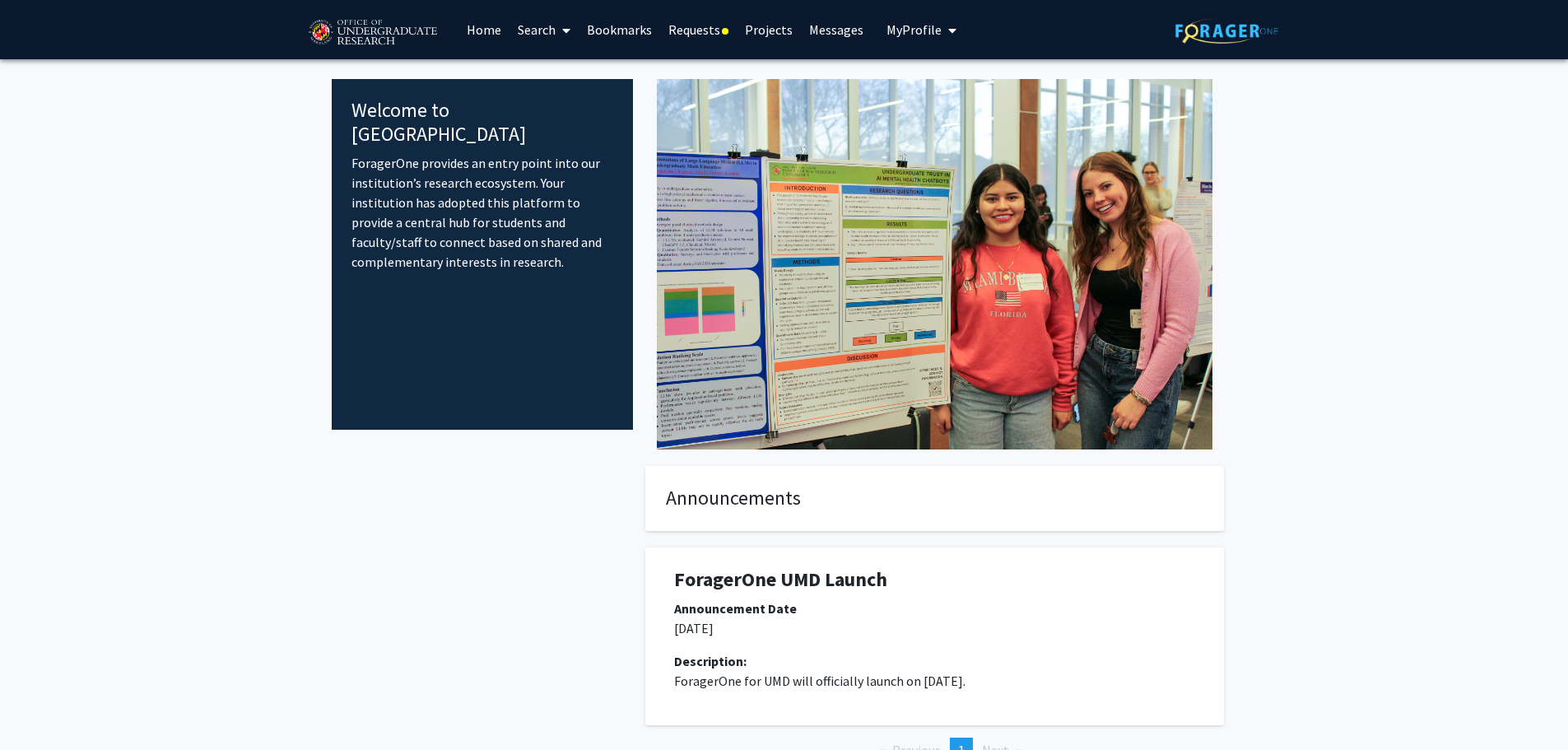
click at [542, 29] on link "Search" at bounding box center [543, 30] width 69 height 58
click at [576, 72] on span "Faculty/Staff" at bounding box center [569, 76] width 121 height 33
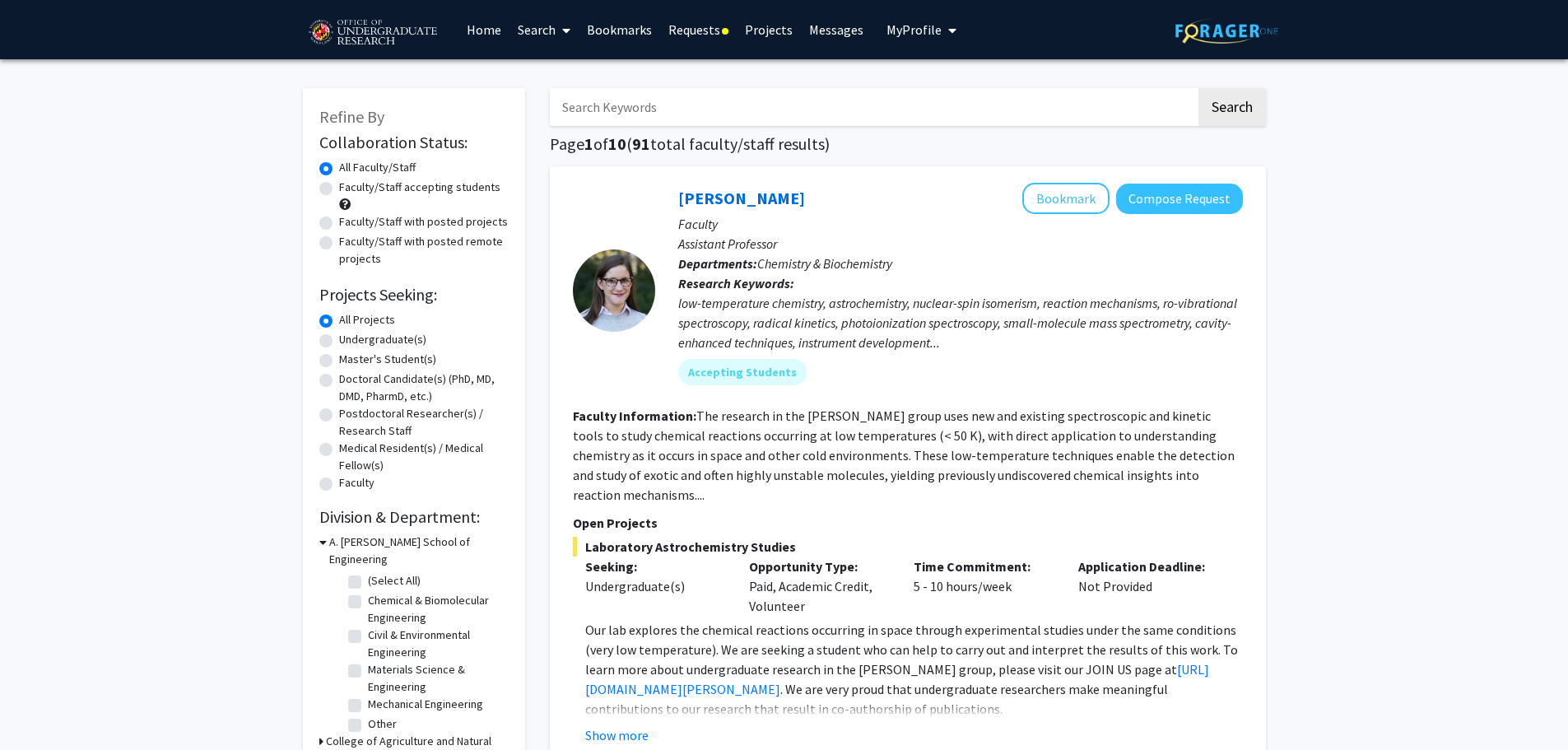
click at [653, 112] on input "Search Keywords" at bounding box center [873, 106] width 646 height 38
type input "raff"
click at [1213, 114] on button "Search" at bounding box center [1231, 106] width 67 height 38
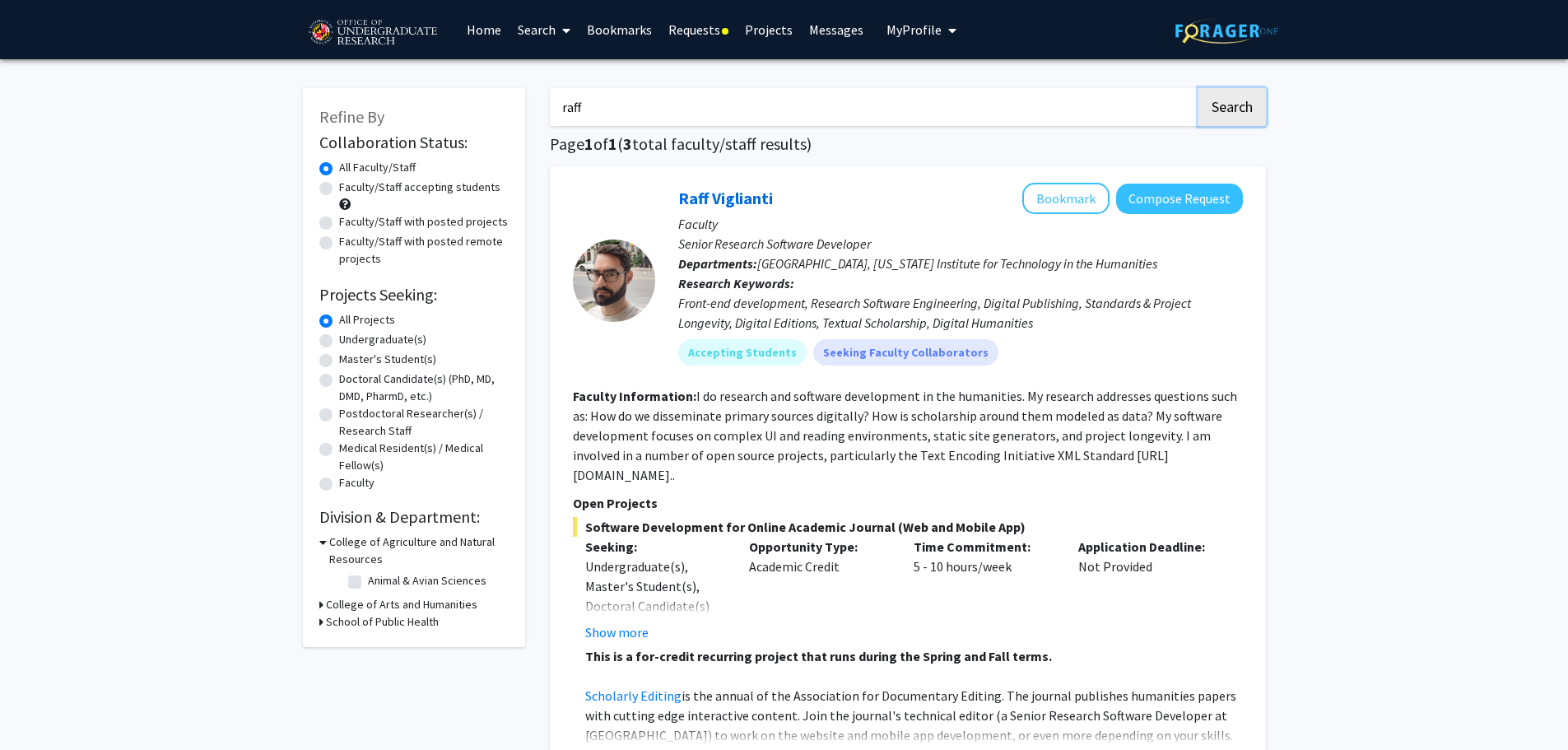
scroll to position [82, 0]
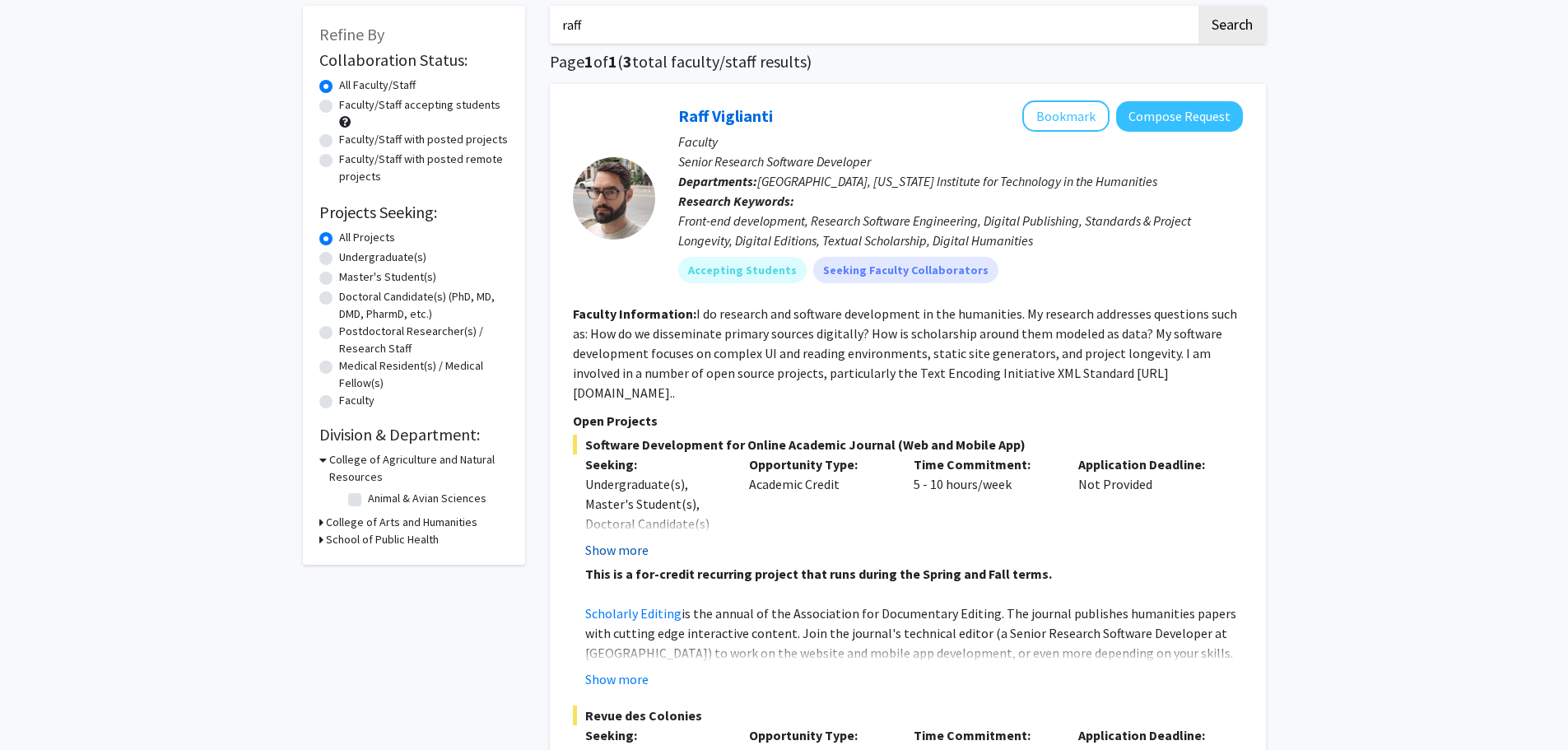
click at [623, 540] on button "Show more" at bounding box center [617, 549] width 64 height 20
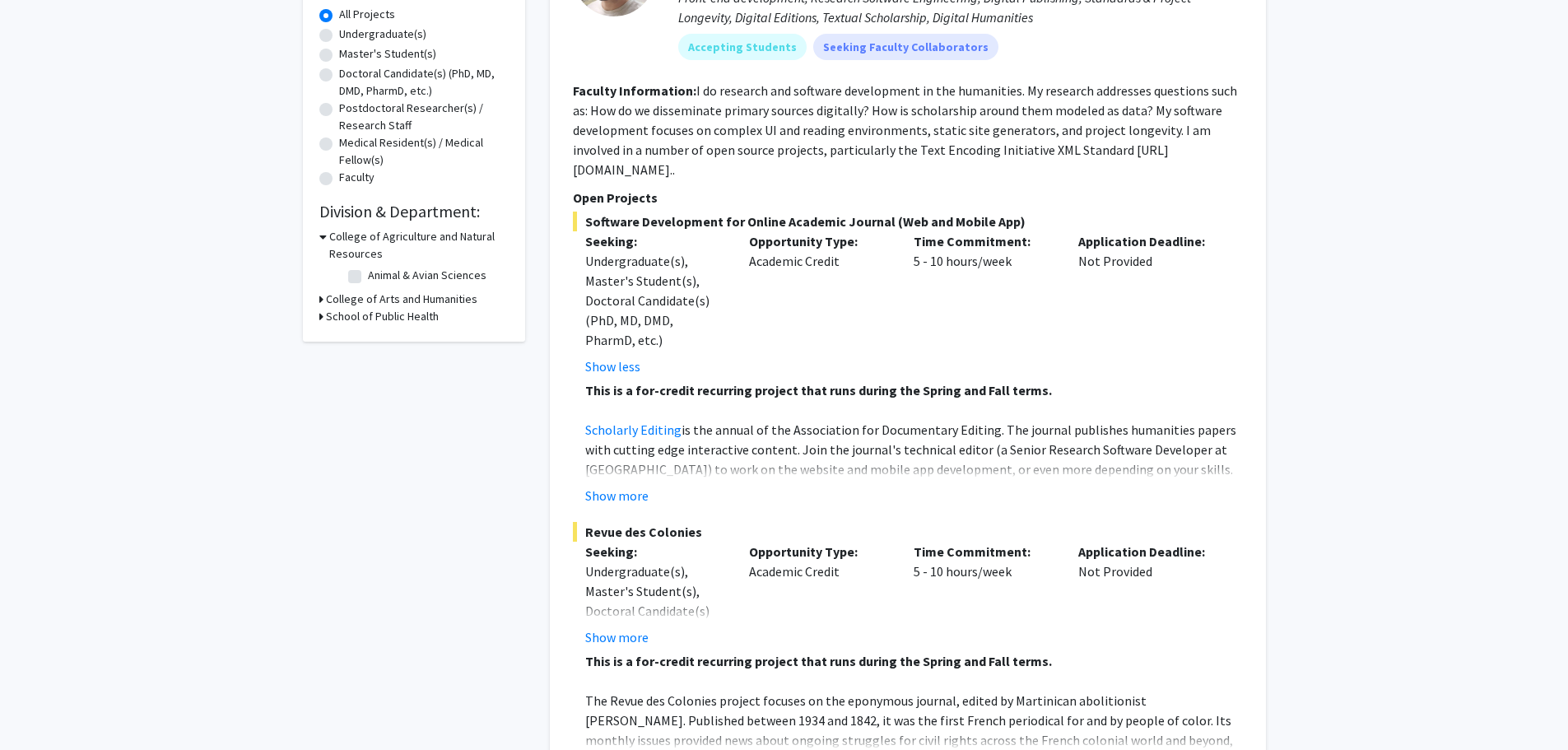
scroll to position [330, 0]
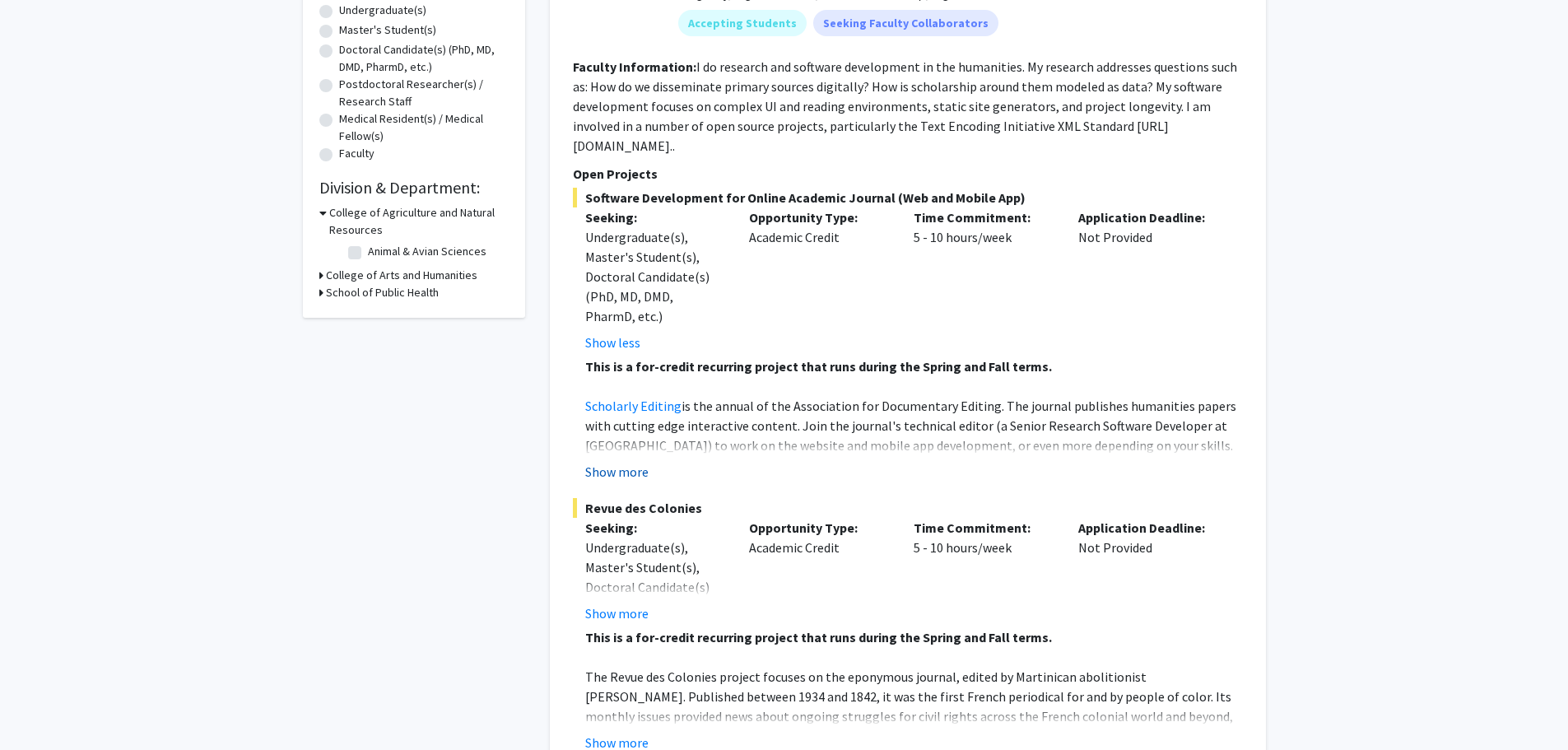
click at [638, 462] on button "Show more" at bounding box center [617, 472] width 64 height 20
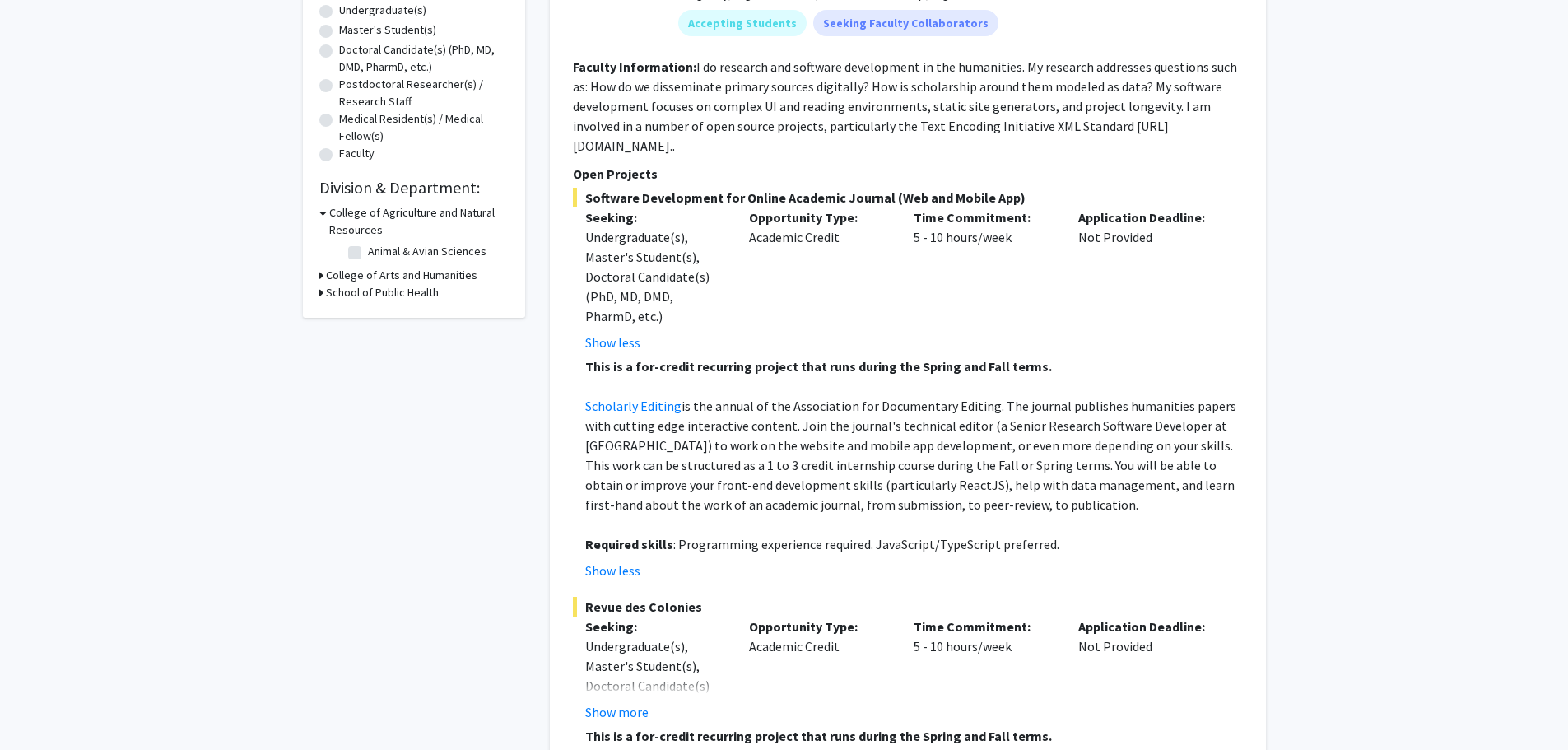
scroll to position [412, 0]
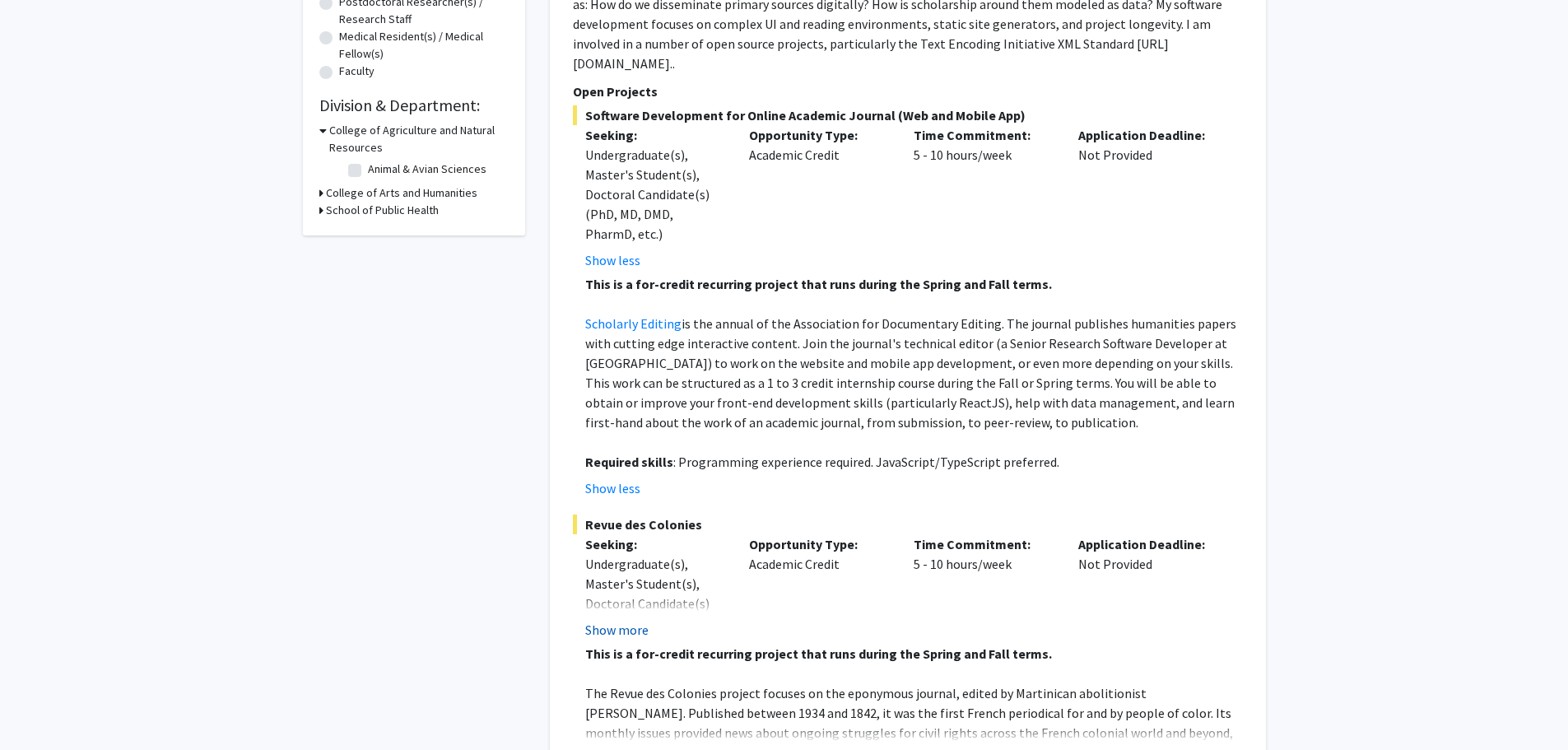
click at [620, 620] on button "Show more" at bounding box center [617, 630] width 64 height 20
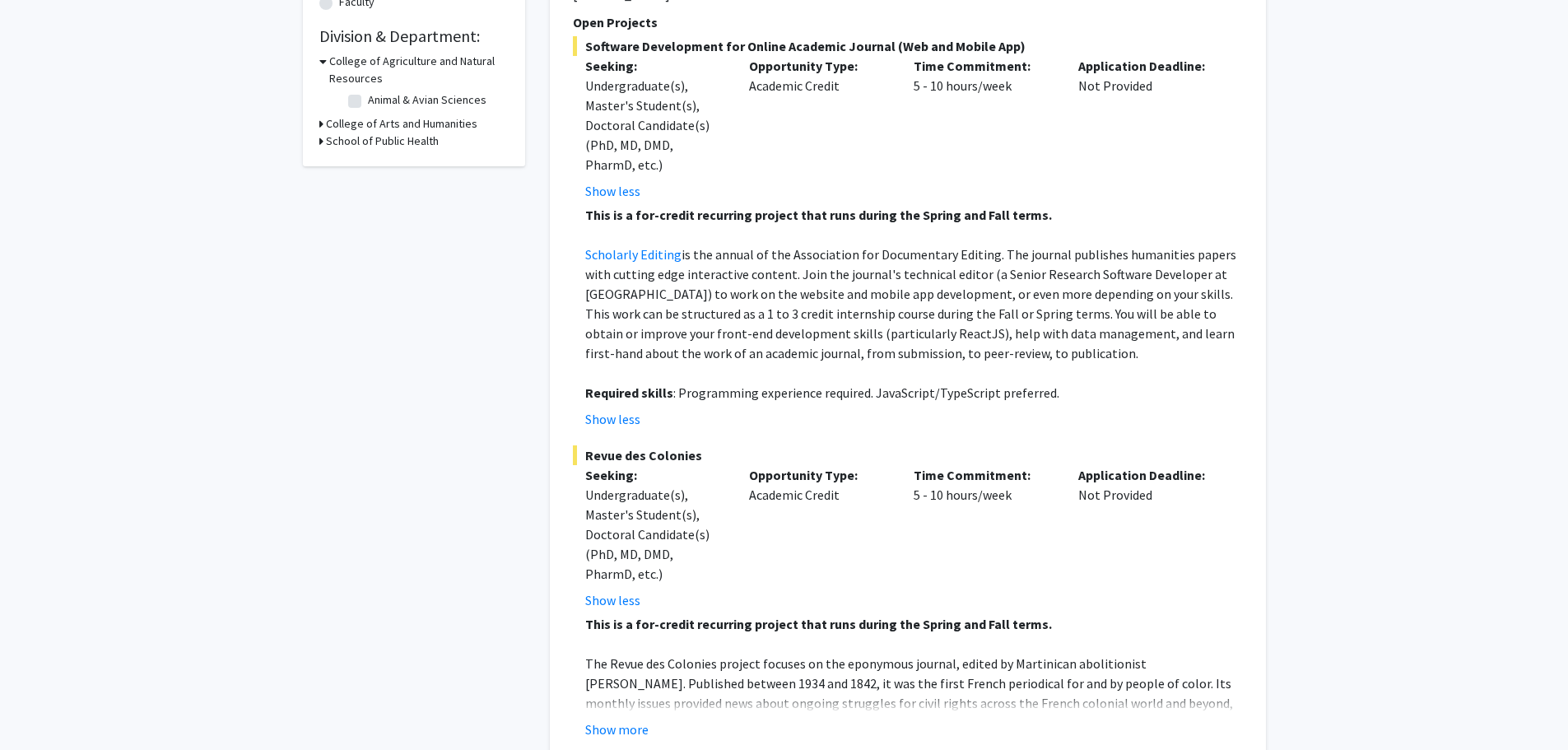
scroll to position [576, 0]
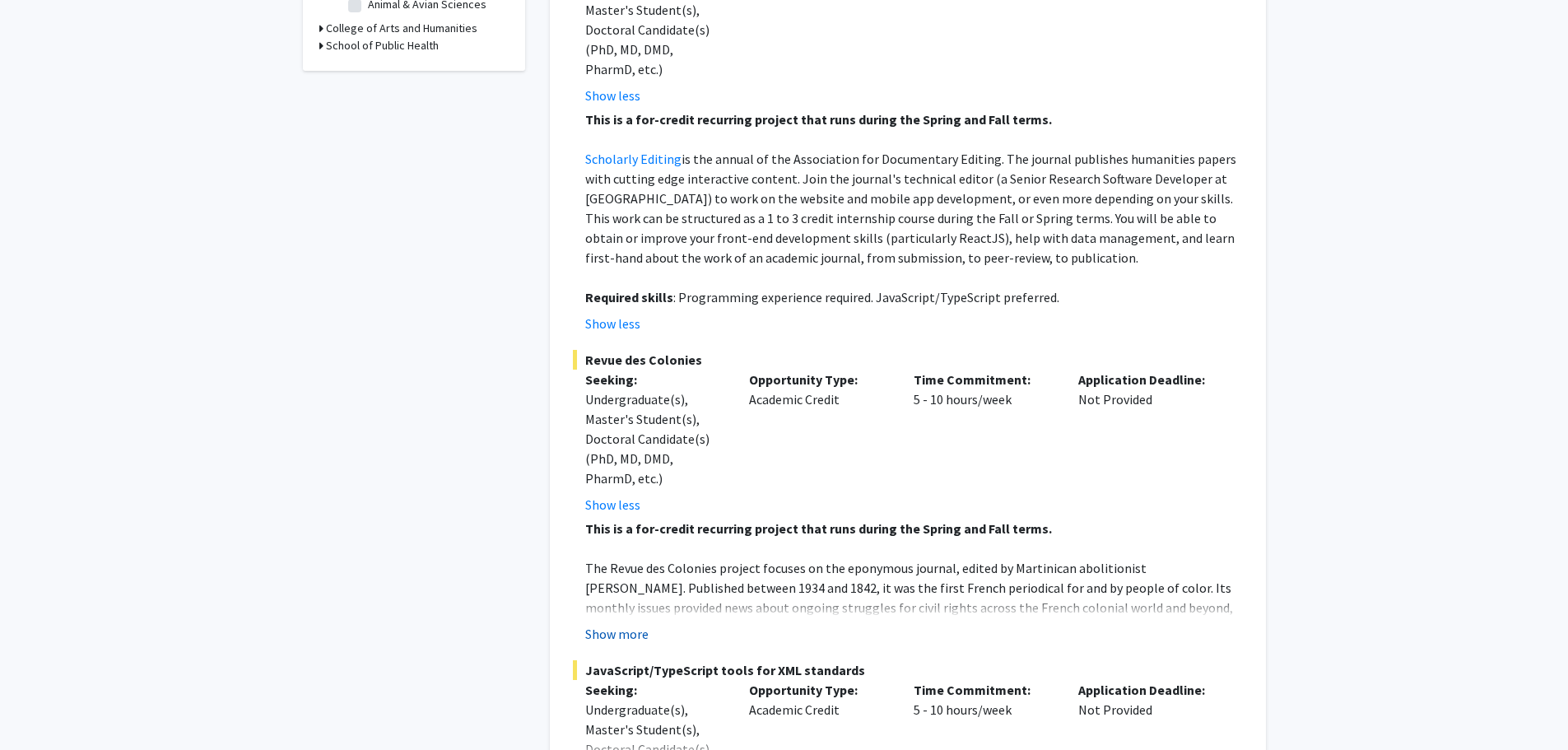
click at [624, 624] on button "Show more" at bounding box center [617, 633] width 64 height 20
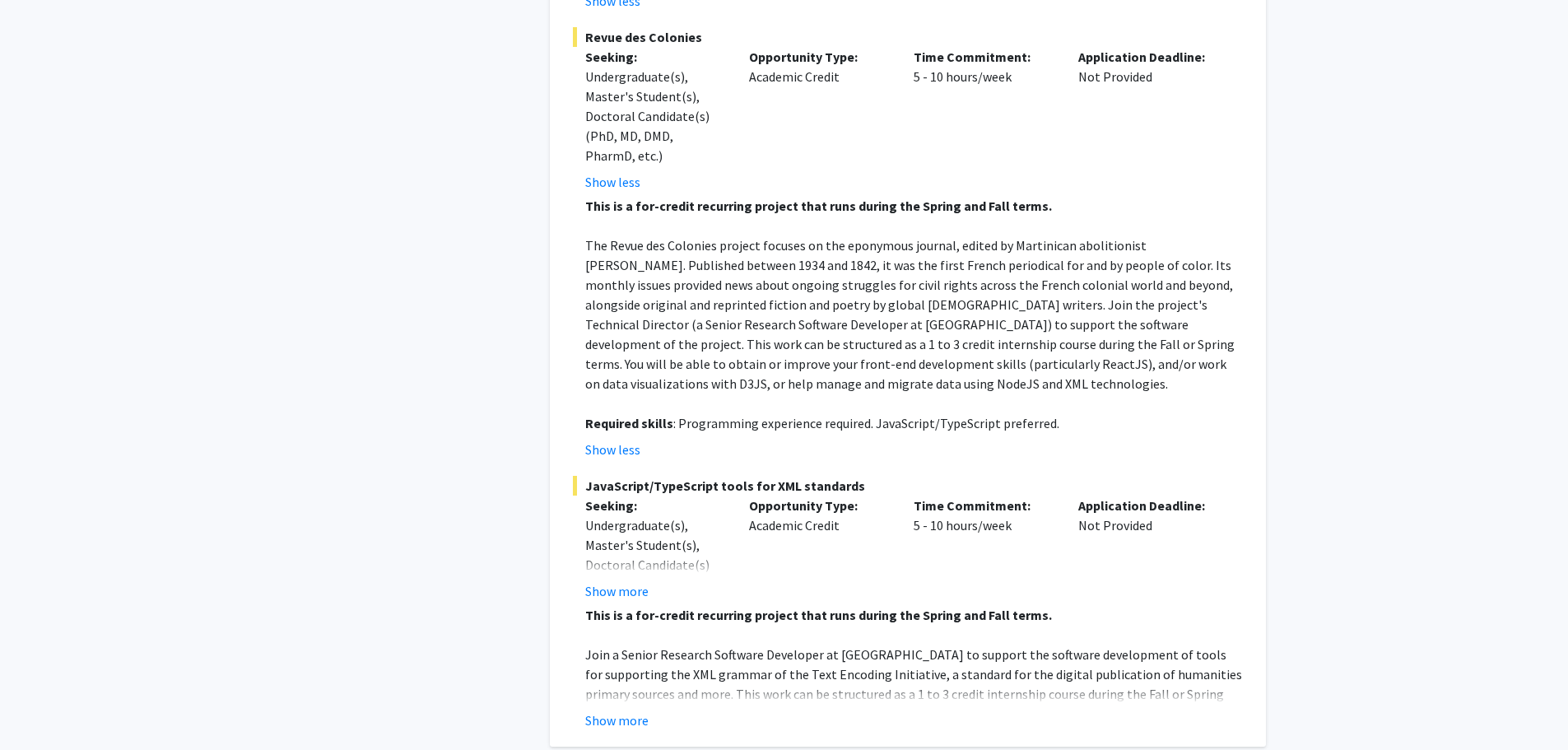
scroll to position [988, 0]
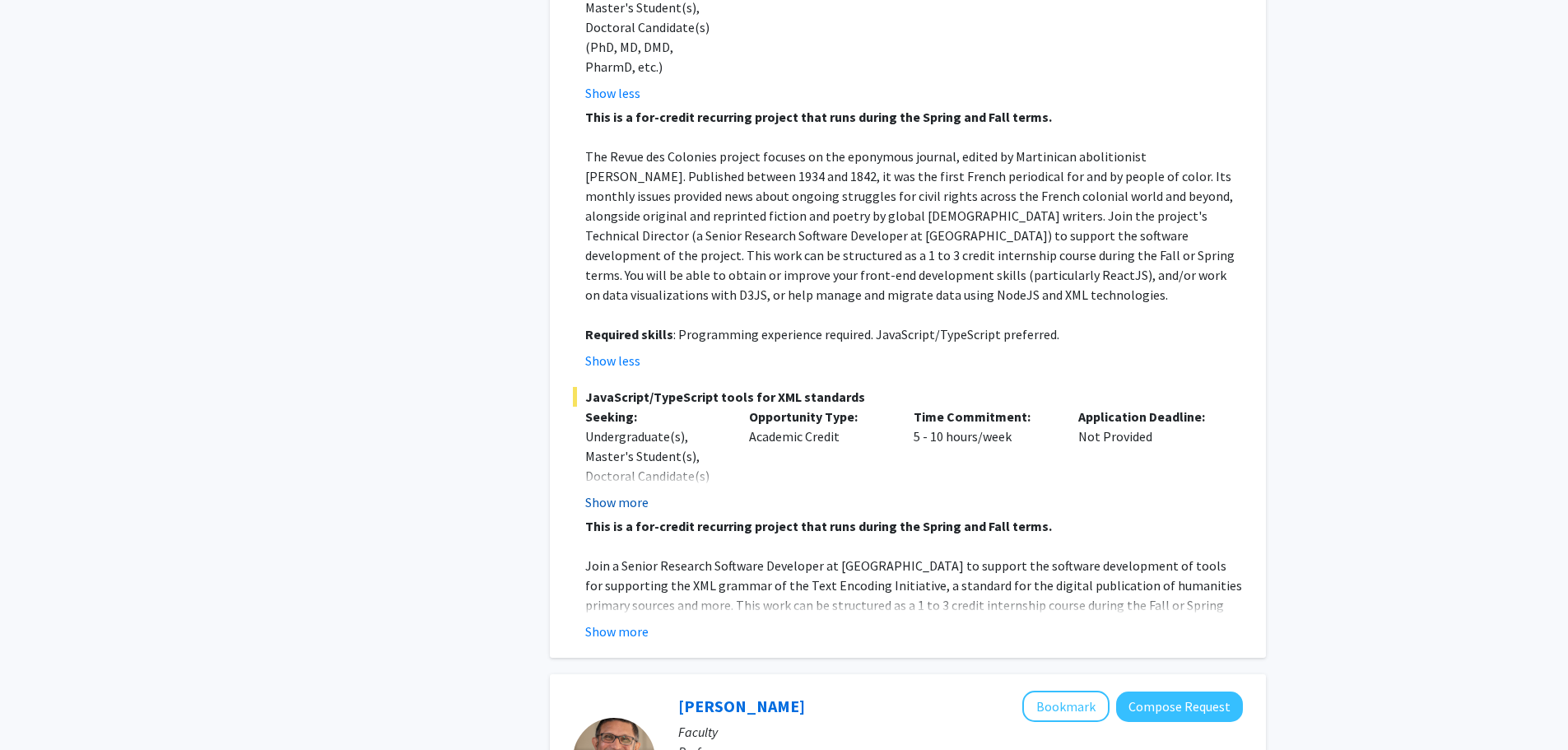
click at [615, 492] on button "Show more" at bounding box center [617, 501] width 64 height 20
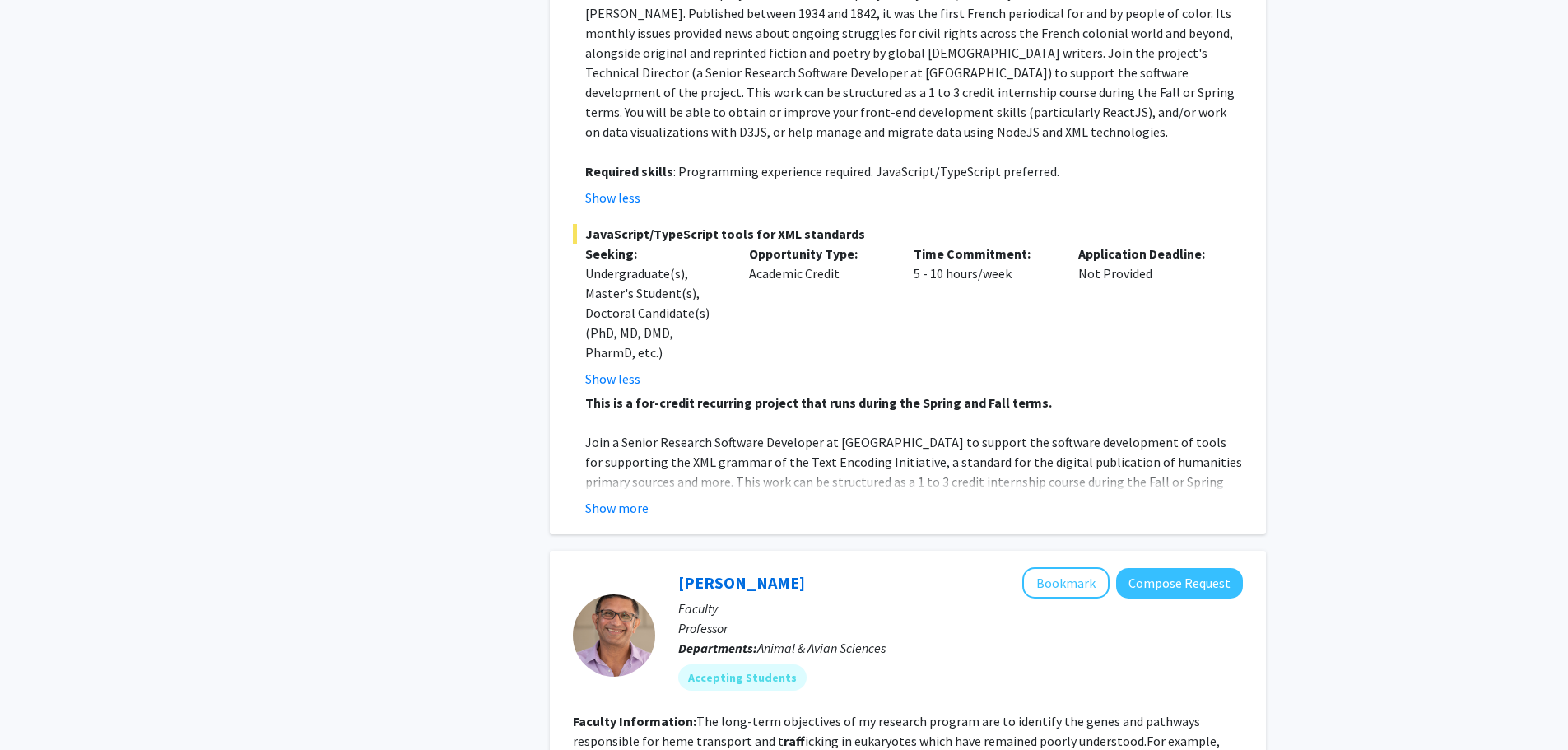
scroll to position [1152, 0]
click at [630, 496] on button "Show more" at bounding box center [617, 506] width 64 height 20
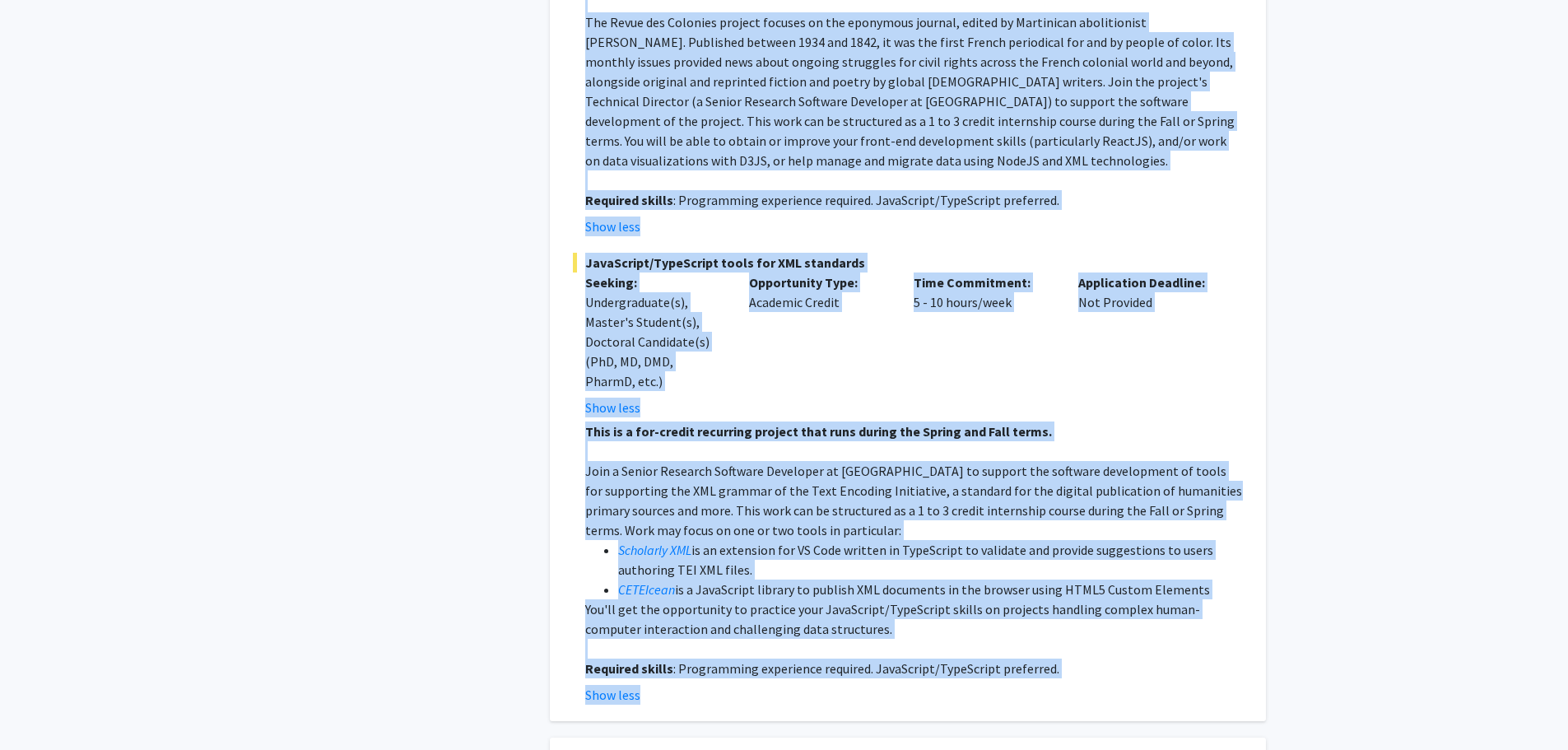
scroll to position [1338, 0]
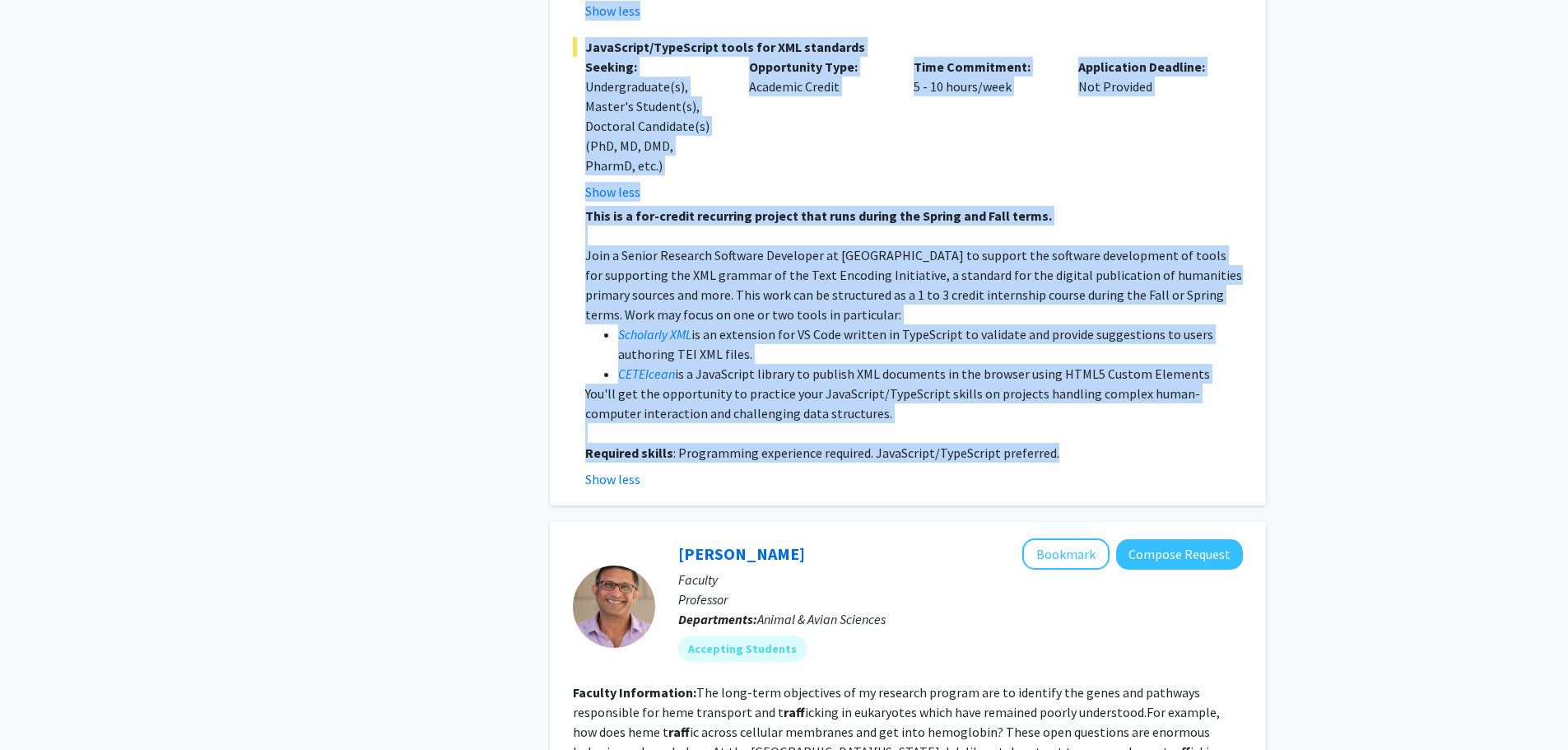
drag, startPoint x: 678, startPoint y: 33, endPoint x: 1091, endPoint y: 440, distance: 579.8
copy fg-search-faculty "Lore Ipsumdolo Sitametc Adipisc Elitsed Doeiusm Tempor Incididu Utlabore Etdolo…"
click at [1091, 443] on p "Required skills : Programming experience required. JavaScript/TypeScript prefer…" at bounding box center [914, 453] width 658 height 20
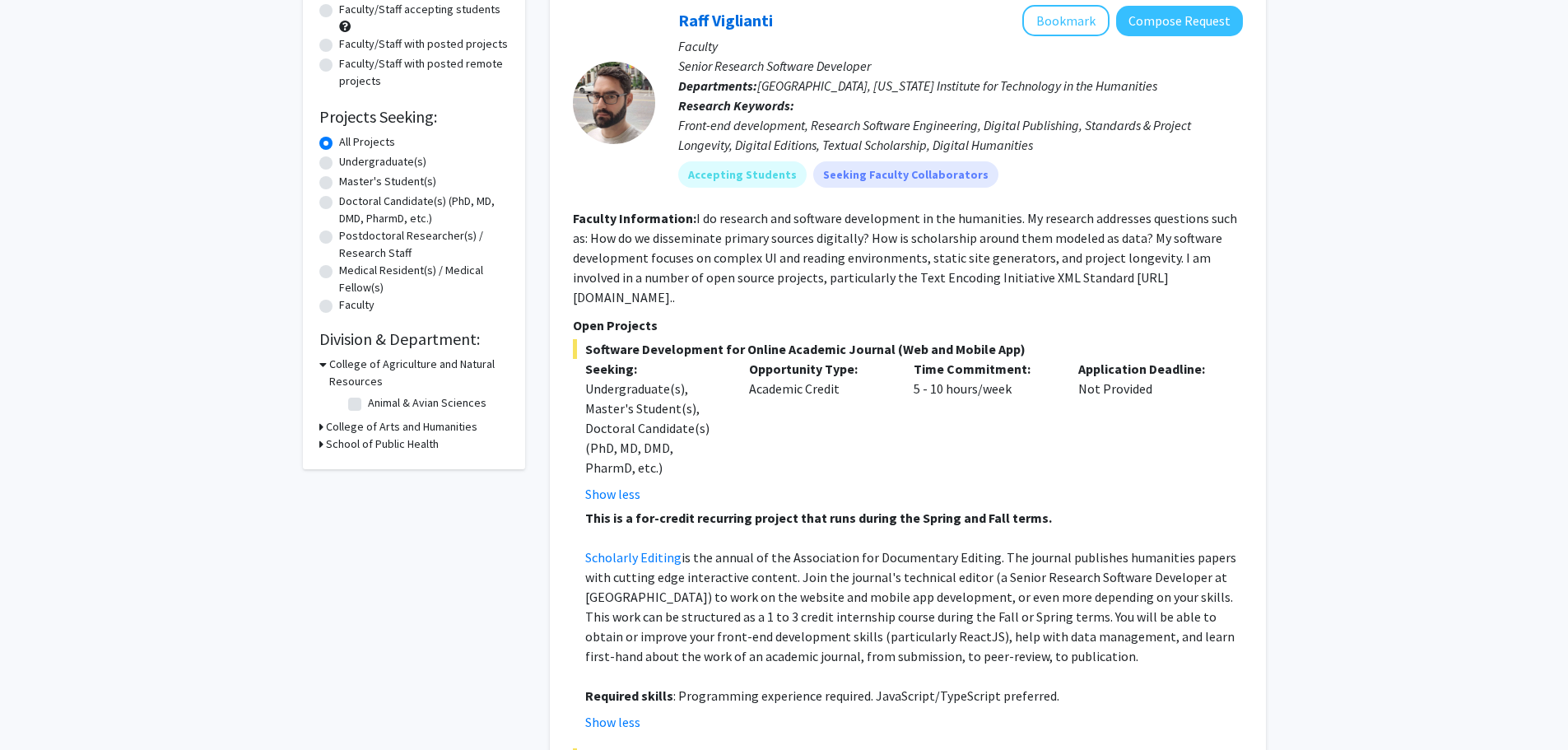
scroll to position [0, 0]
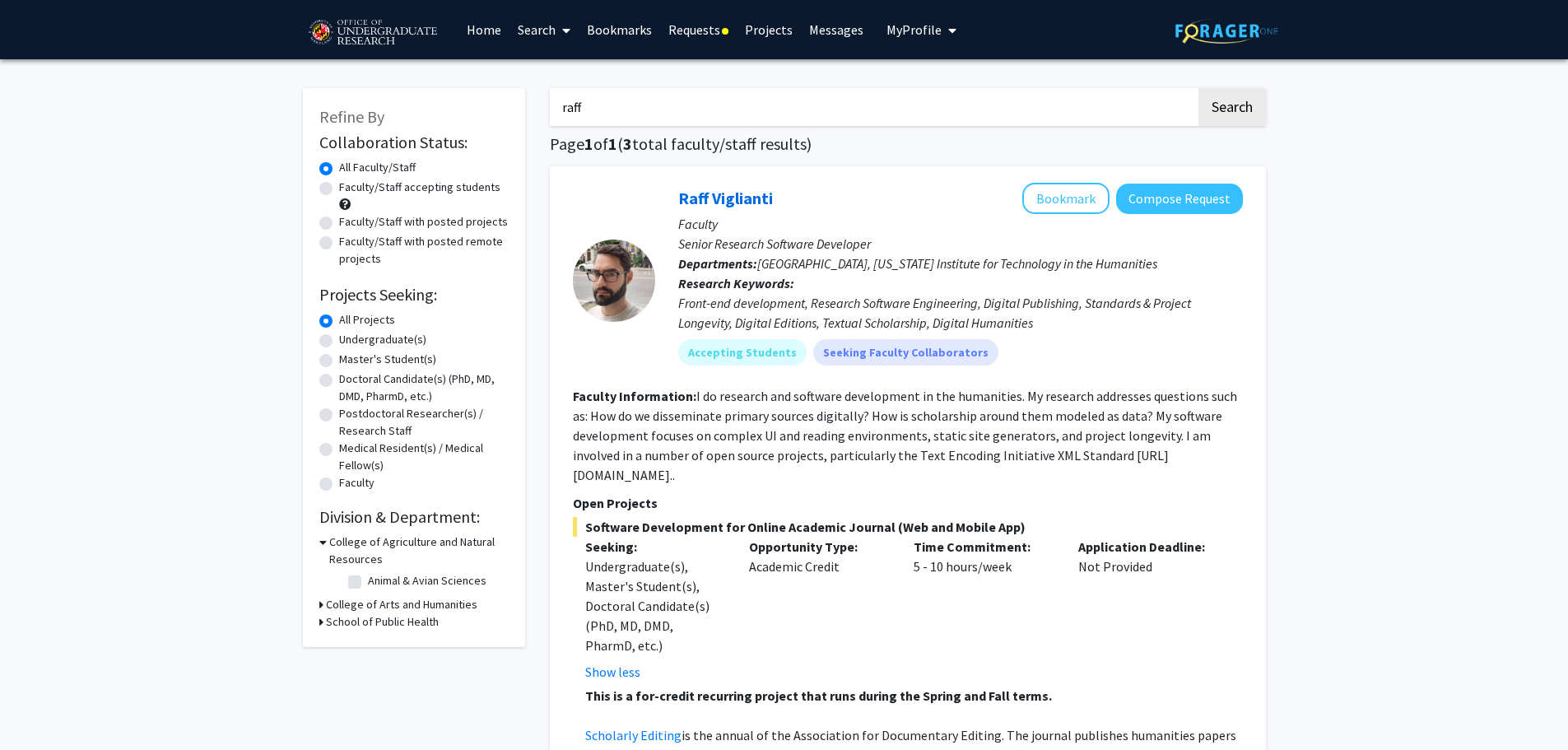
click at [691, 22] on link "Requests" at bounding box center [699, 30] width 77 height 58
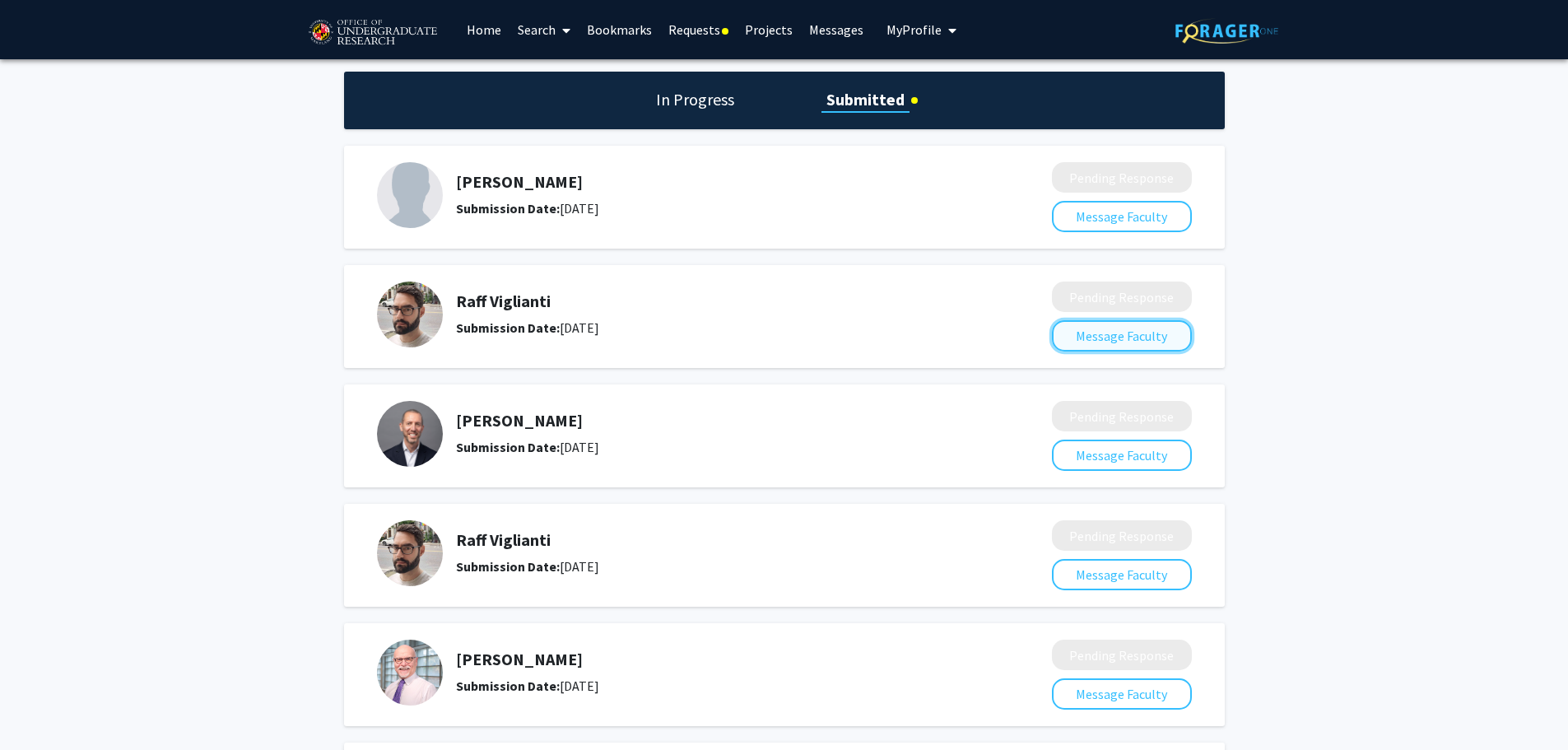
click at [1108, 341] on button "Message Faculty" at bounding box center [1121, 336] width 140 height 31
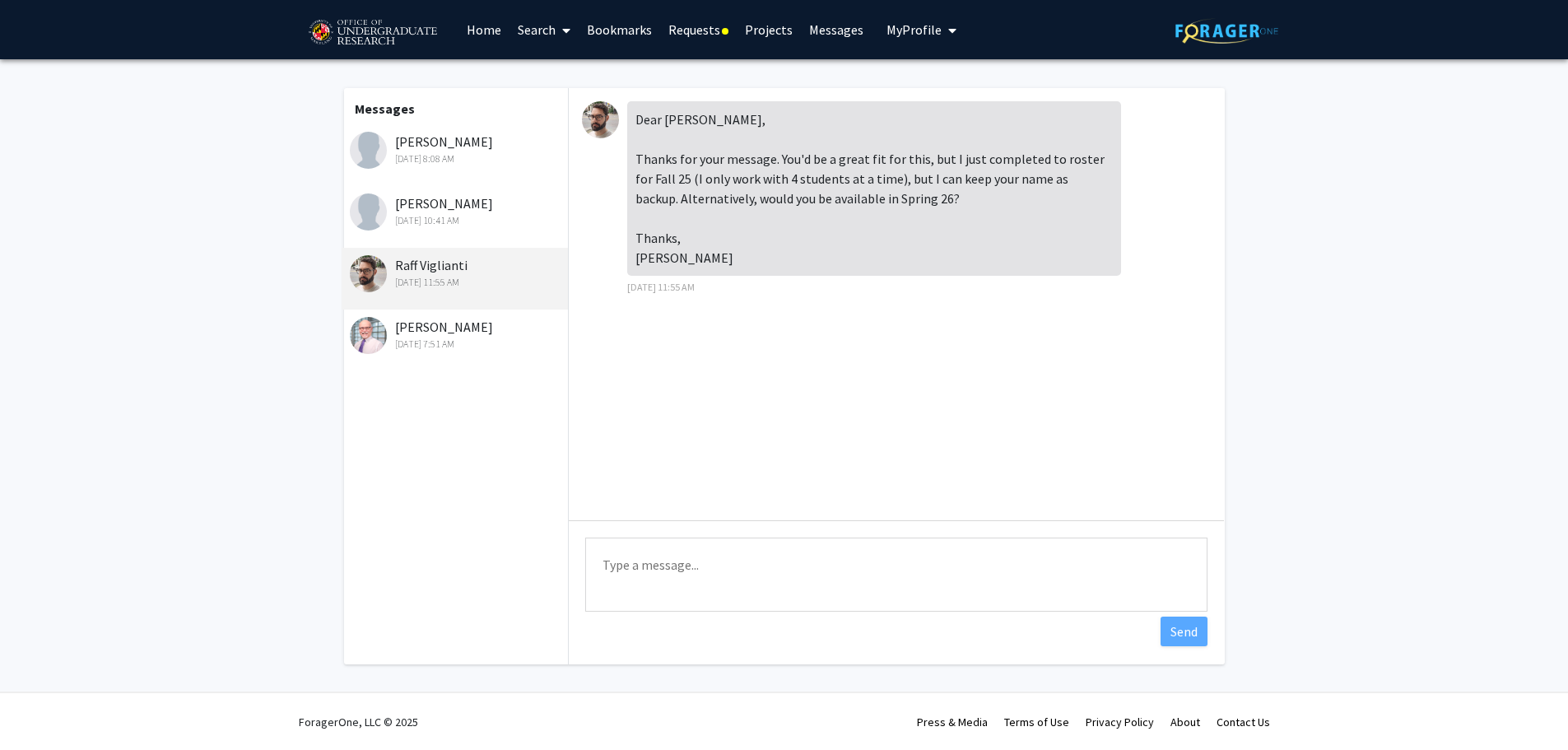
click at [774, 590] on textarea "Type a message" at bounding box center [896, 574] width 623 height 74
paste textarea "Dear [PERSON_NAME], Thank you very much for your message, and apologies for the…"
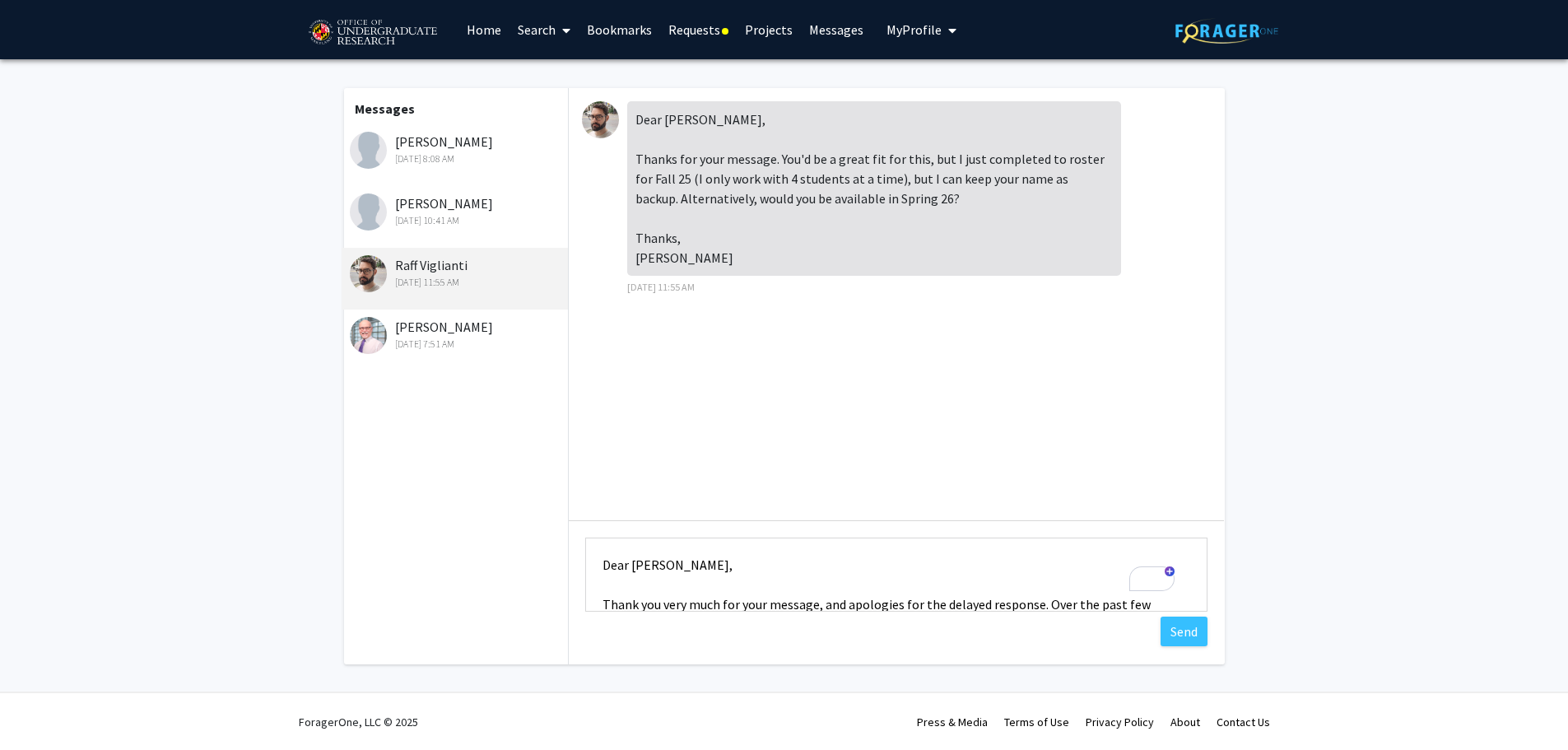
drag, startPoint x: 627, startPoint y: 565, endPoint x: 577, endPoint y: 565, distance: 50.0
click at [577, 565] on div "Type a message Dear [PERSON_NAME], Thank you very much for your message, and ap…" at bounding box center [896, 576] width 655 height 112
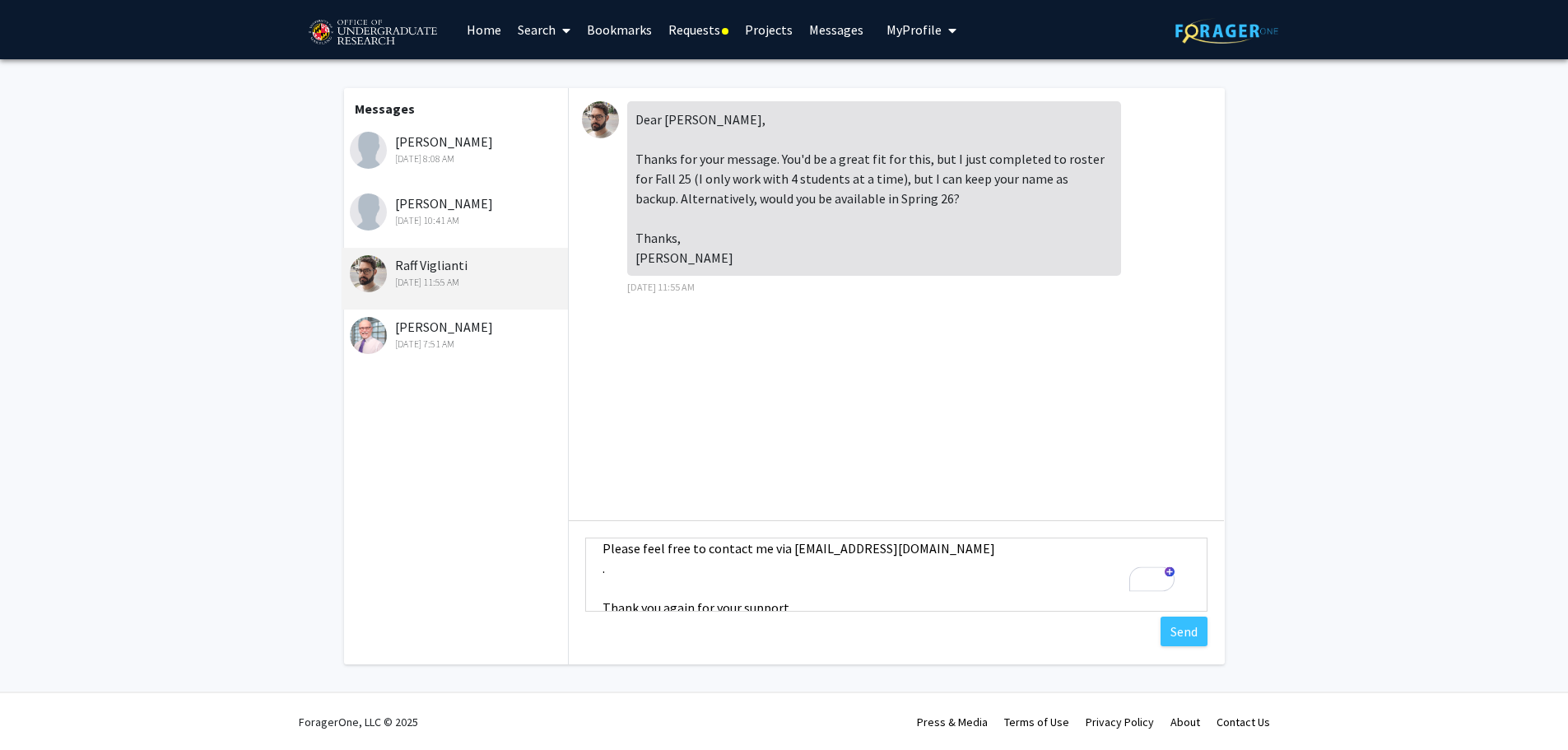
click at [653, 572] on textarea "Hello [PERSON_NAME], Thank you very much for your message, and apologies for th…" at bounding box center [896, 574] width 623 height 74
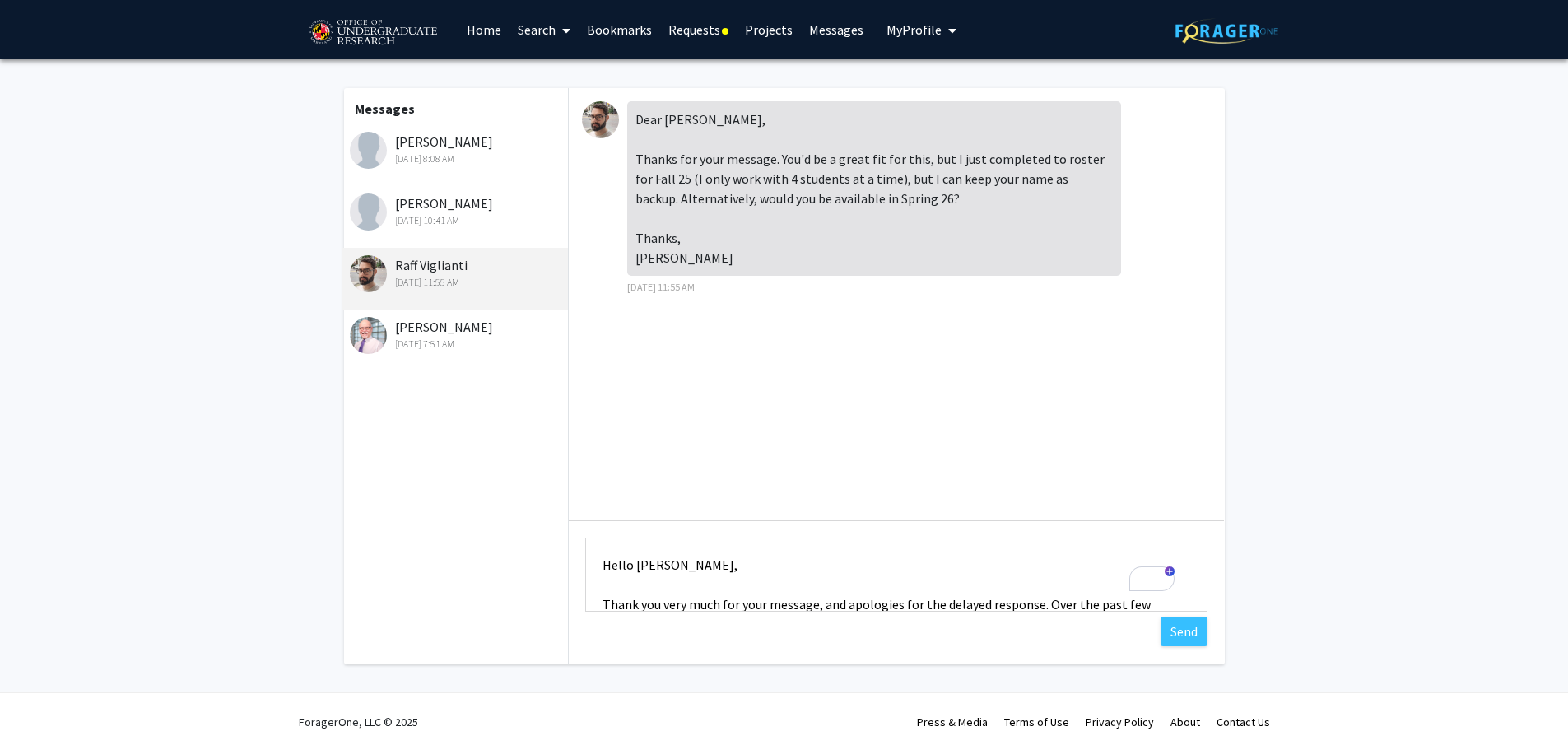
click at [729, 575] on textarea "Hello [PERSON_NAME], Thank you very much for your message, and apologies for th…" at bounding box center [896, 574] width 623 height 74
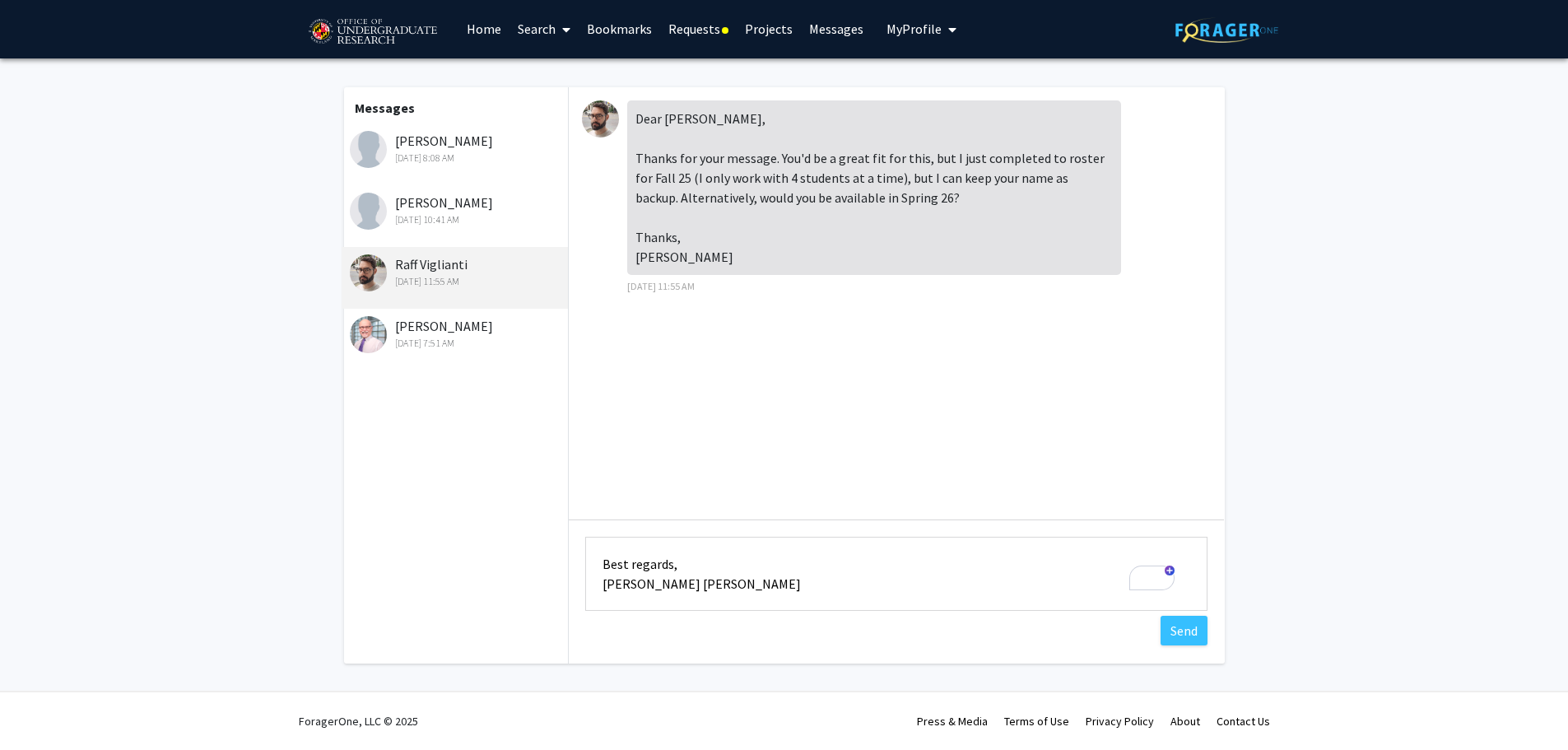
drag, startPoint x: 663, startPoint y: 580, endPoint x: 712, endPoint y: 580, distance: 49.0
click at [712, 580] on textarea "Hello [PERSON_NAME], Thank you very much for your message, and apologies for th…" at bounding box center [896, 573] width 623 height 74
type textarea "Hello [PERSON_NAME], Thank you very much for your message, and apologies for th…"
click at [1161, 630] on button "Send" at bounding box center [1184, 631] width 47 height 30
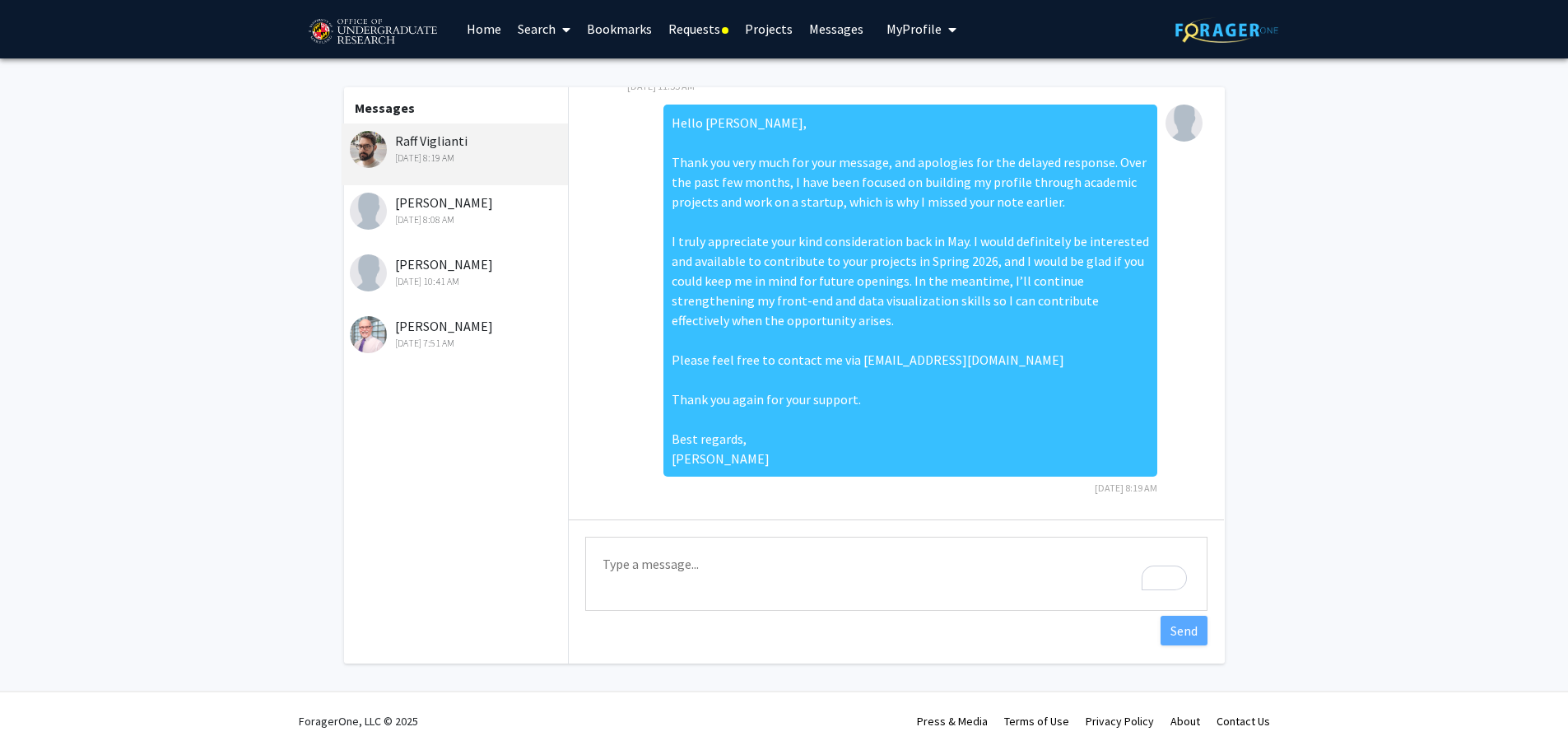
click at [428, 321] on div "[PERSON_NAME] [DATE] 7:51 AM" at bounding box center [457, 333] width 215 height 35
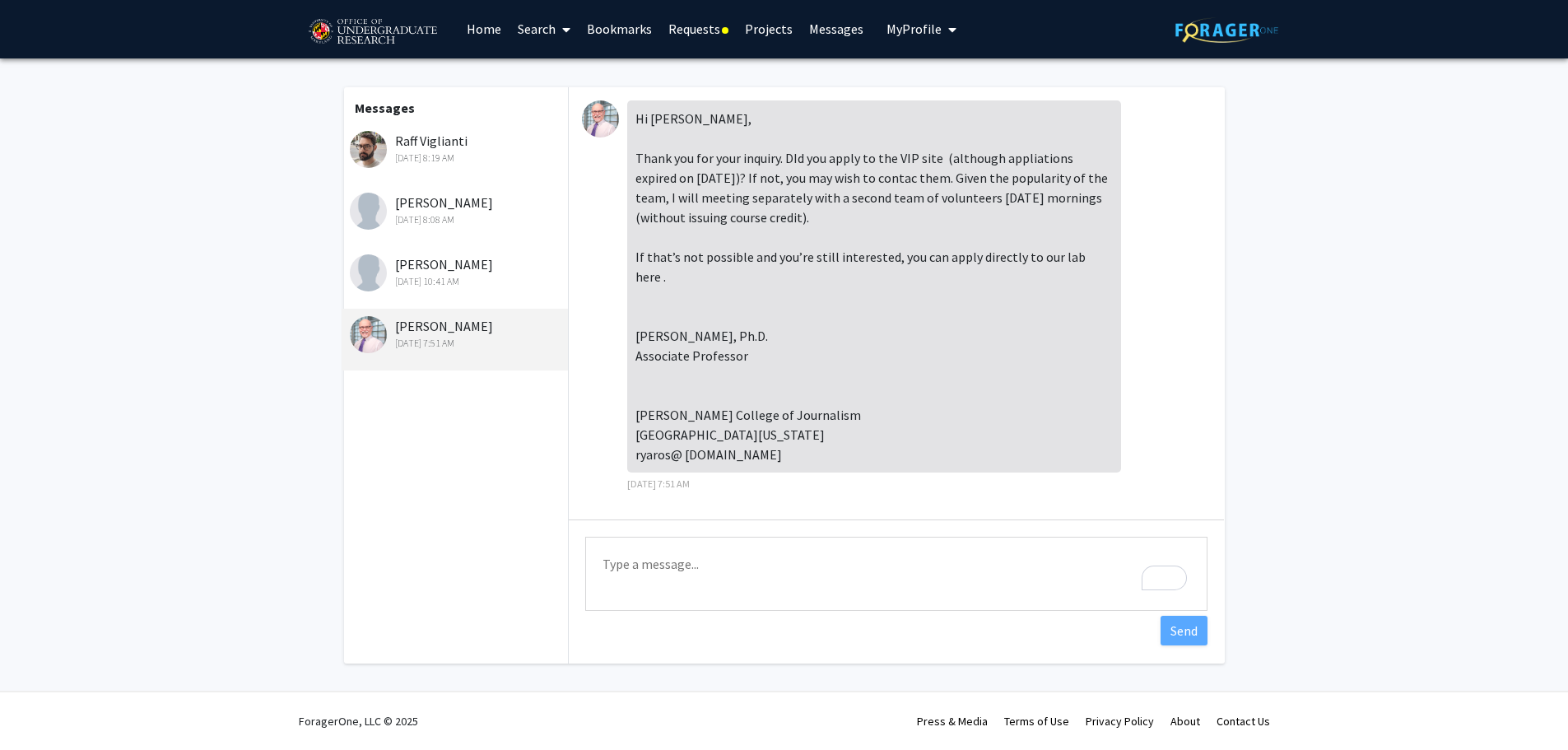
click at [472, 269] on div "[PERSON_NAME] [DATE] 10:41 AM" at bounding box center [457, 272] width 215 height 35
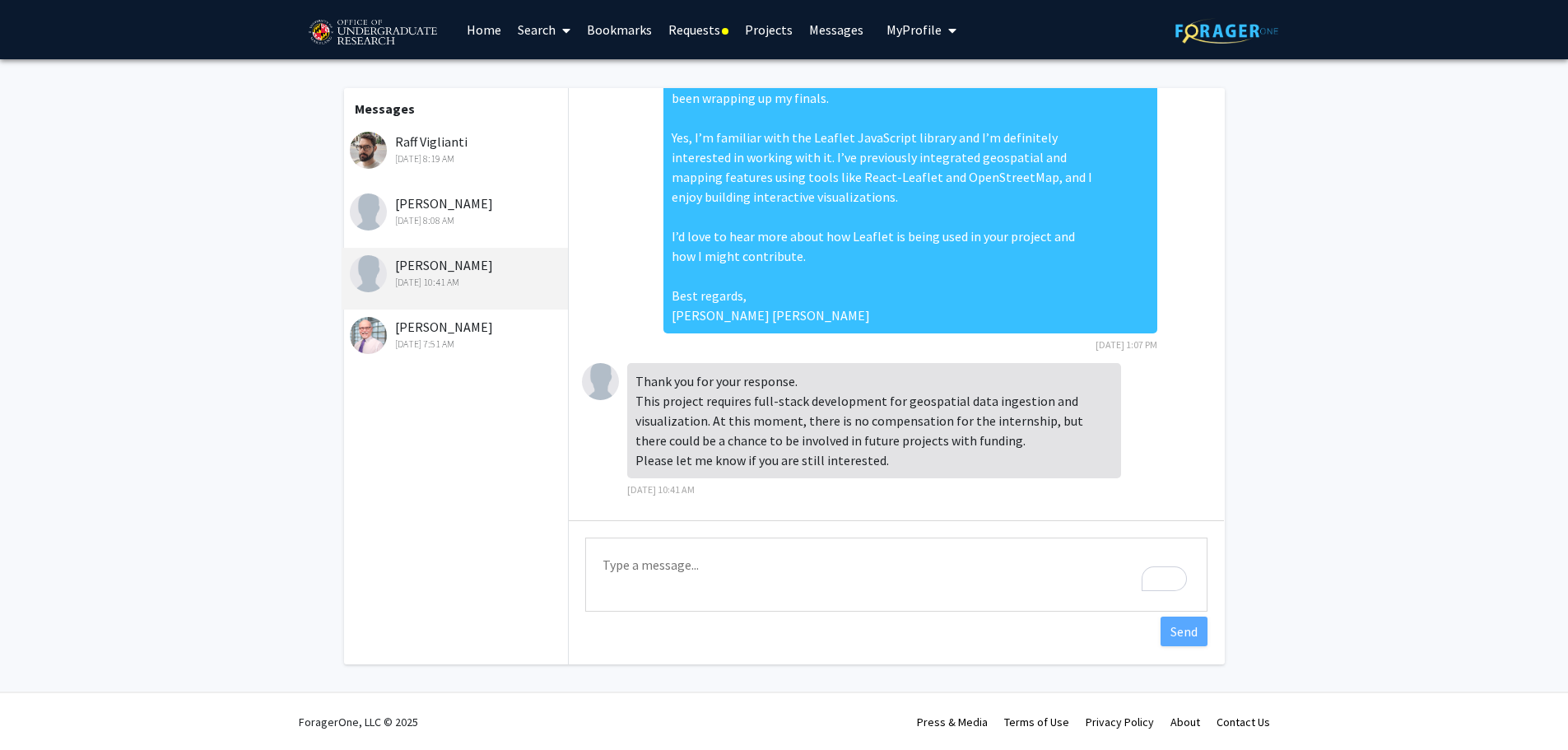
scroll to position [167, 0]
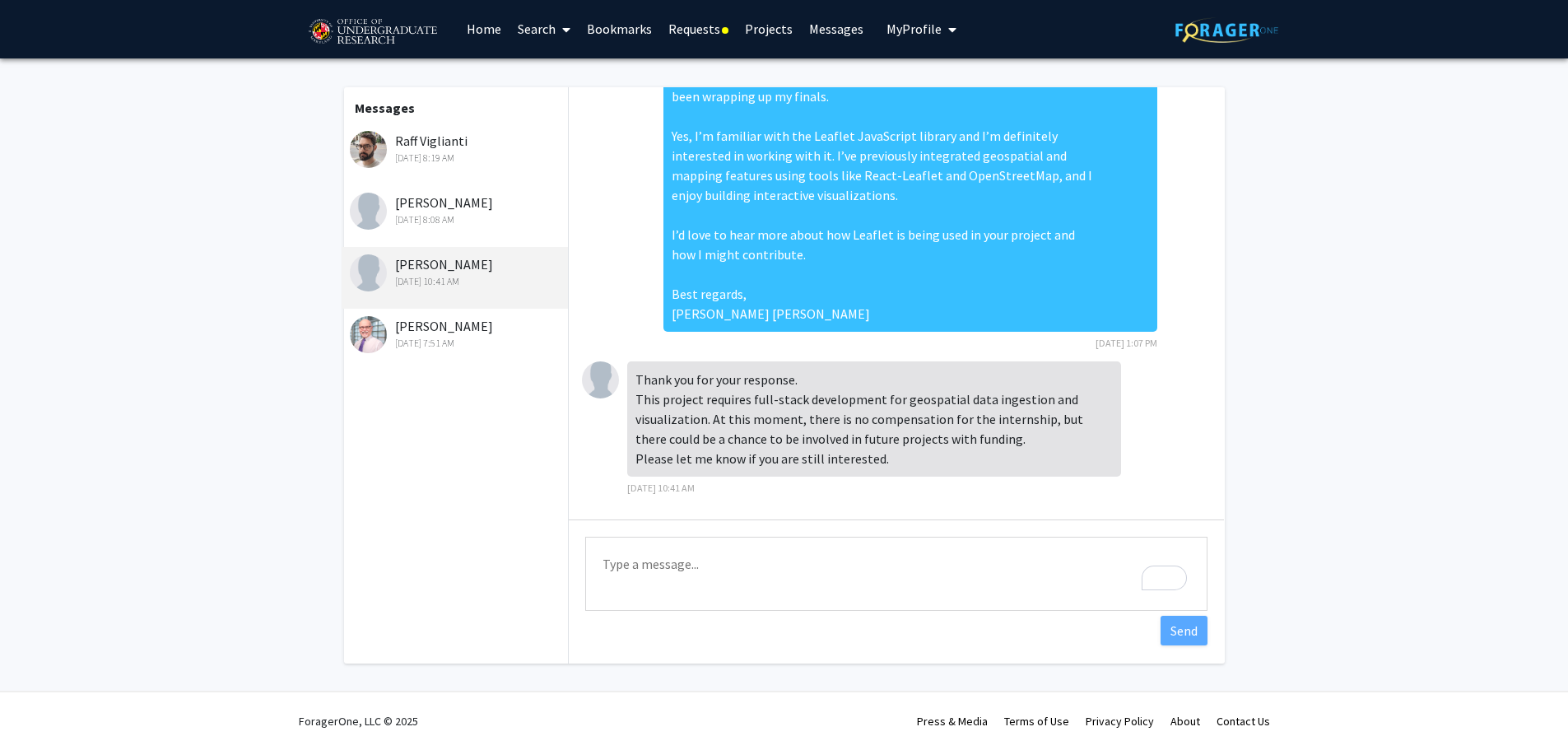
click at [481, 338] on div "[DATE] 7:51 AM" at bounding box center [457, 343] width 215 height 15
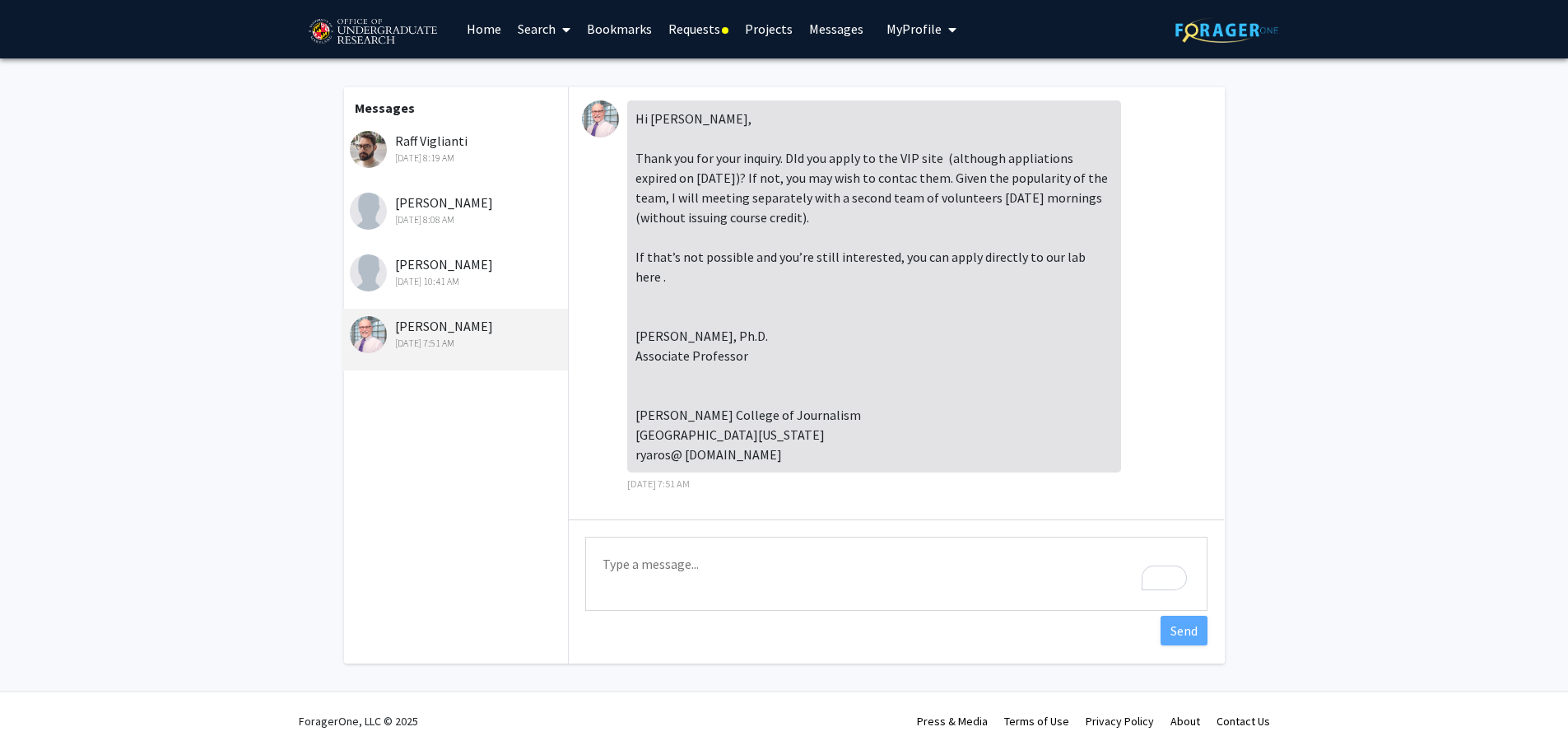
scroll to position [0, 0]
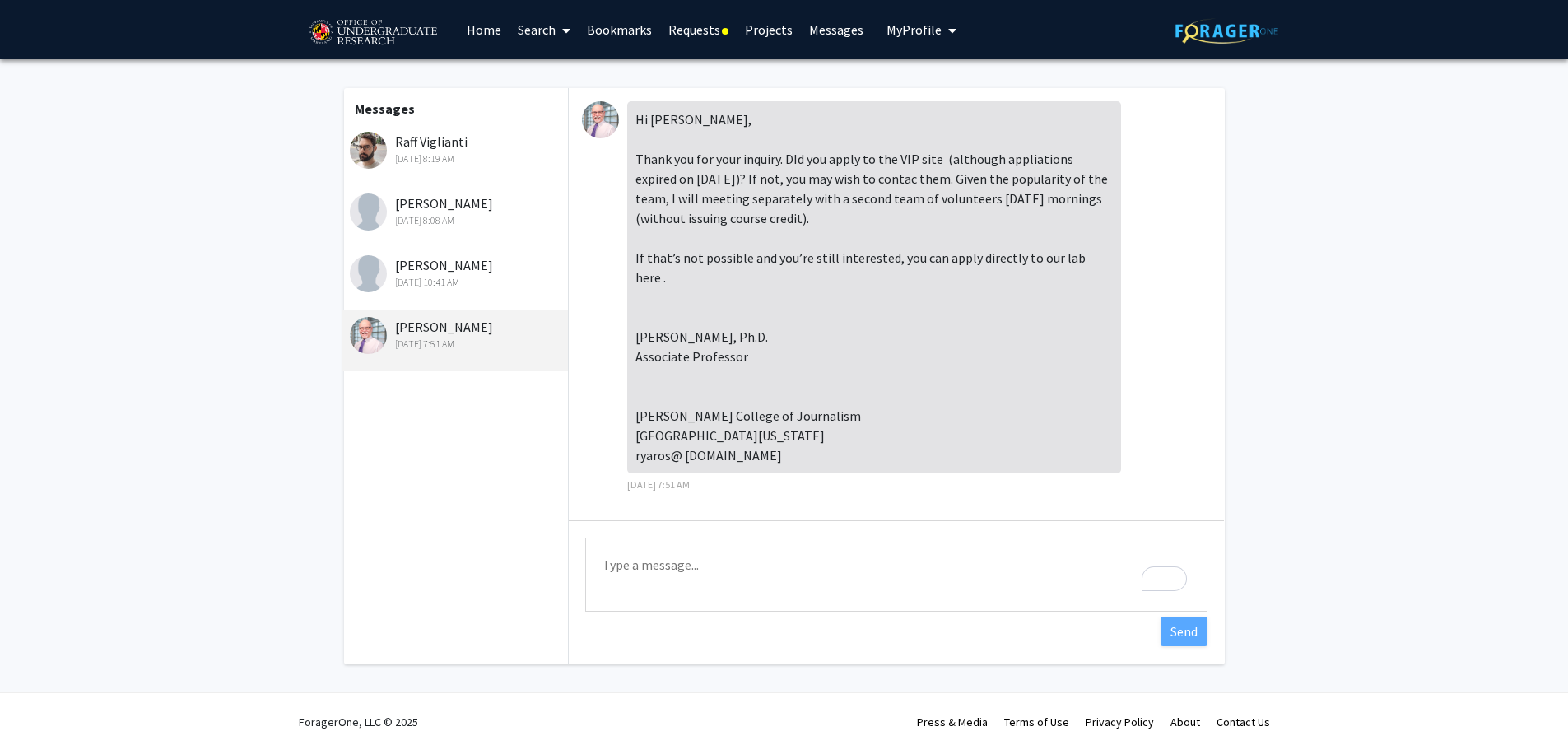
click at [414, 209] on div "[PERSON_NAME] [DATE] 8:08 AM" at bounding box center [457, 211] width 215 height 35
